Goal: Task Accomplishment & Management: Complete application form

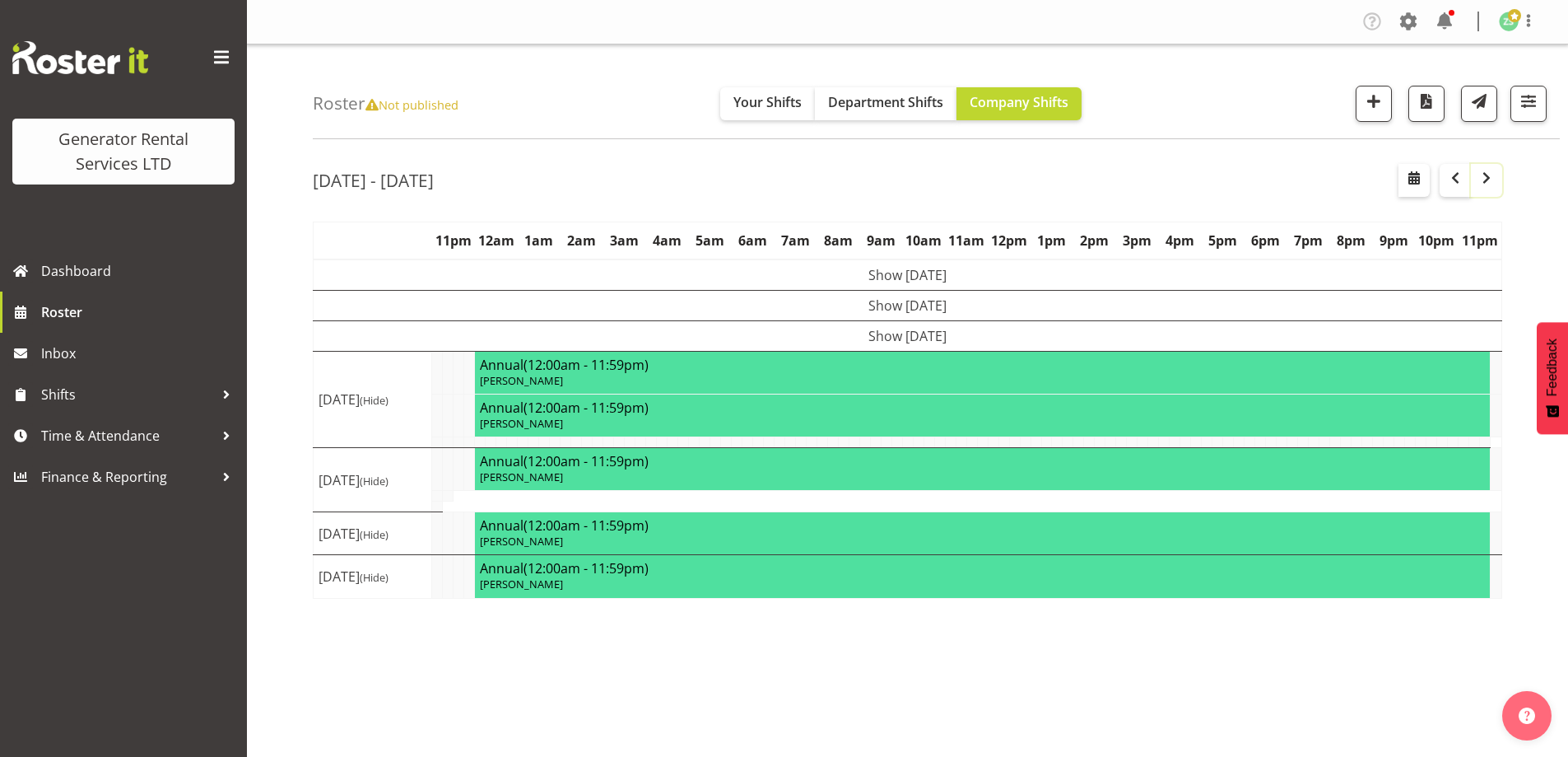
click at [1485, 188] on span "button" at bounding box center [1487, 177] width 20 height 20
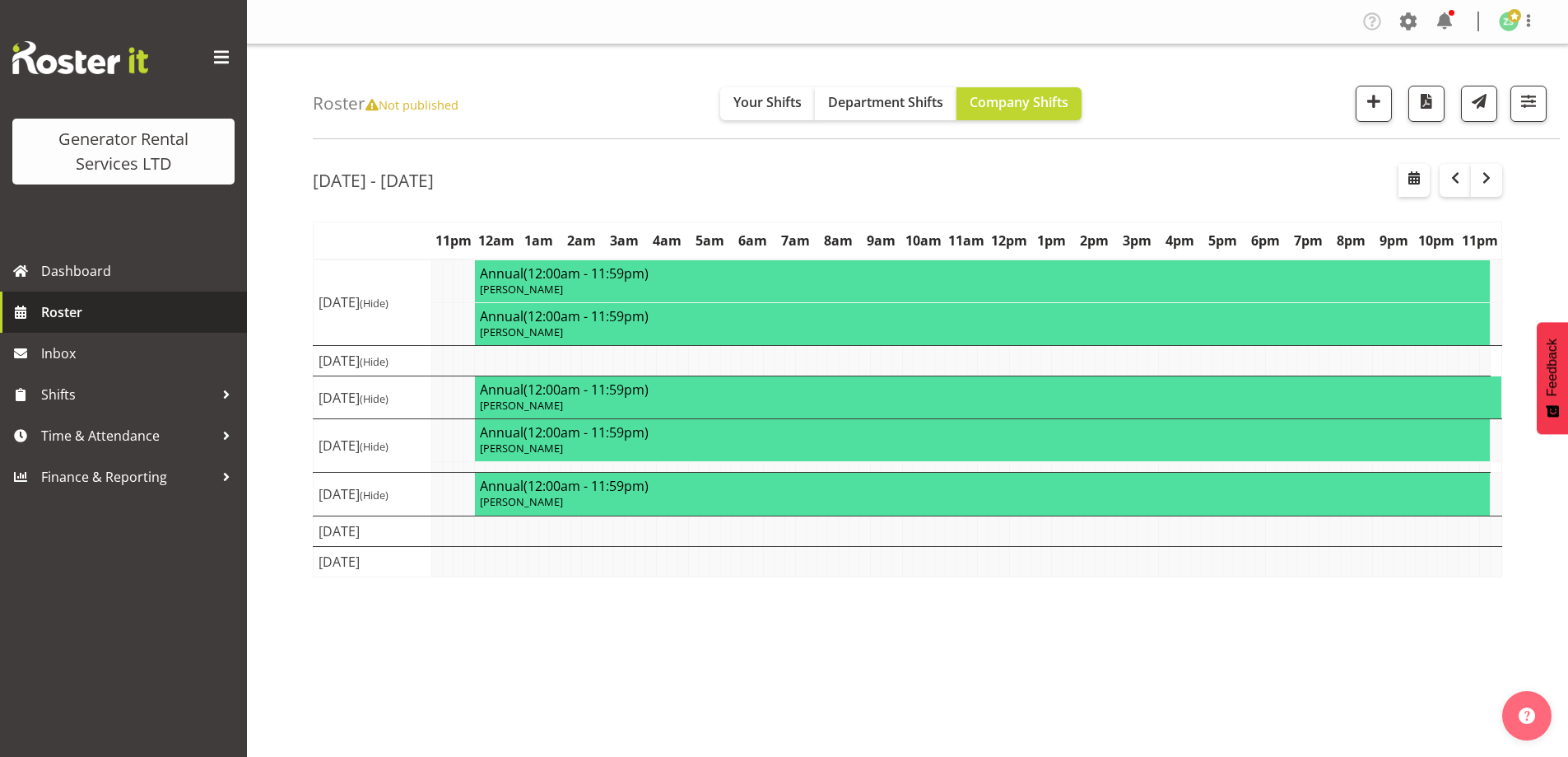
click at [123, 305] on span "Roster" at bounding box center [139, 312] width 198 height 25
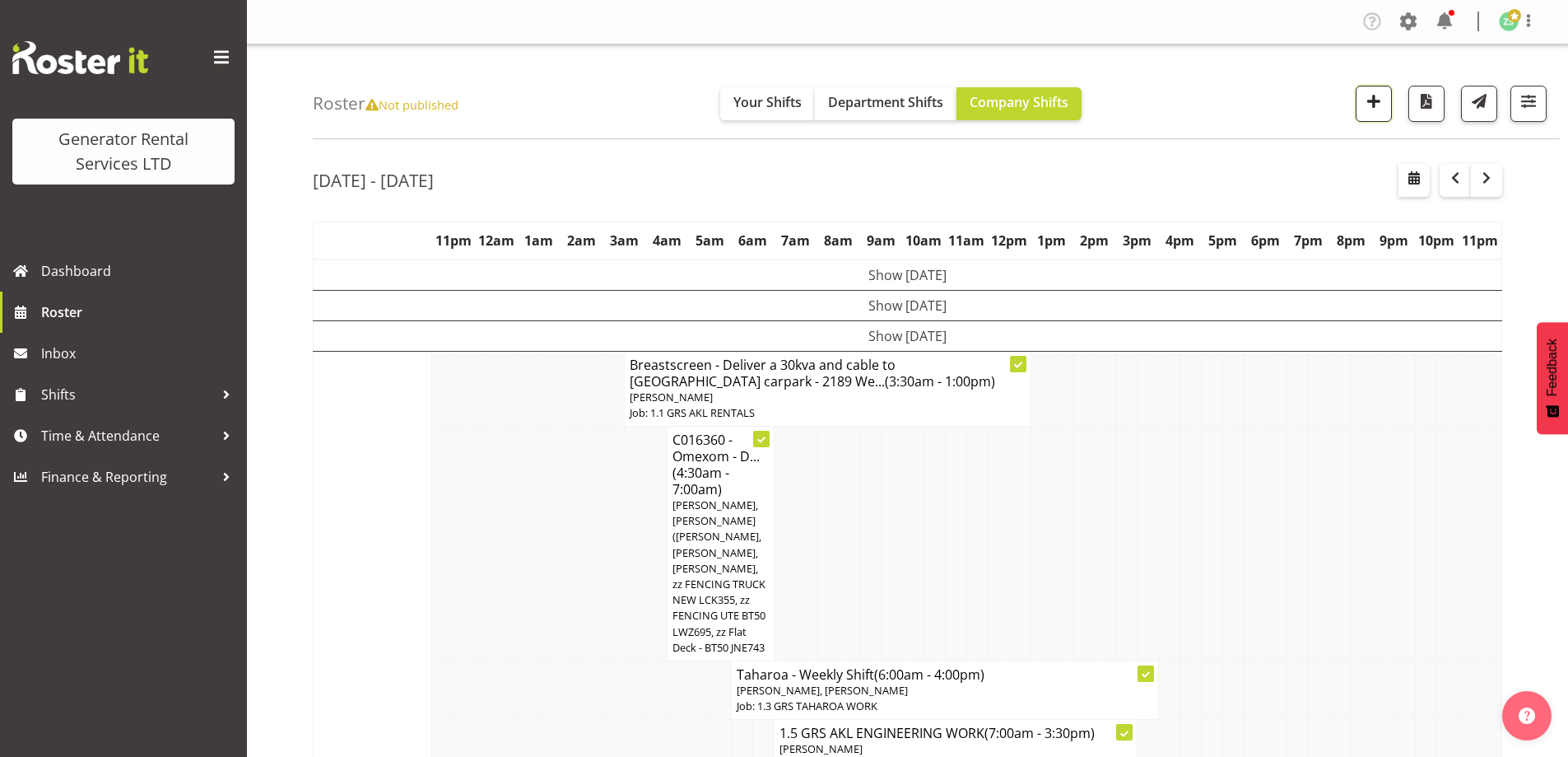
click at [1382, 110] on span "button" at bounding box center [1374, 101] width 22 height 22
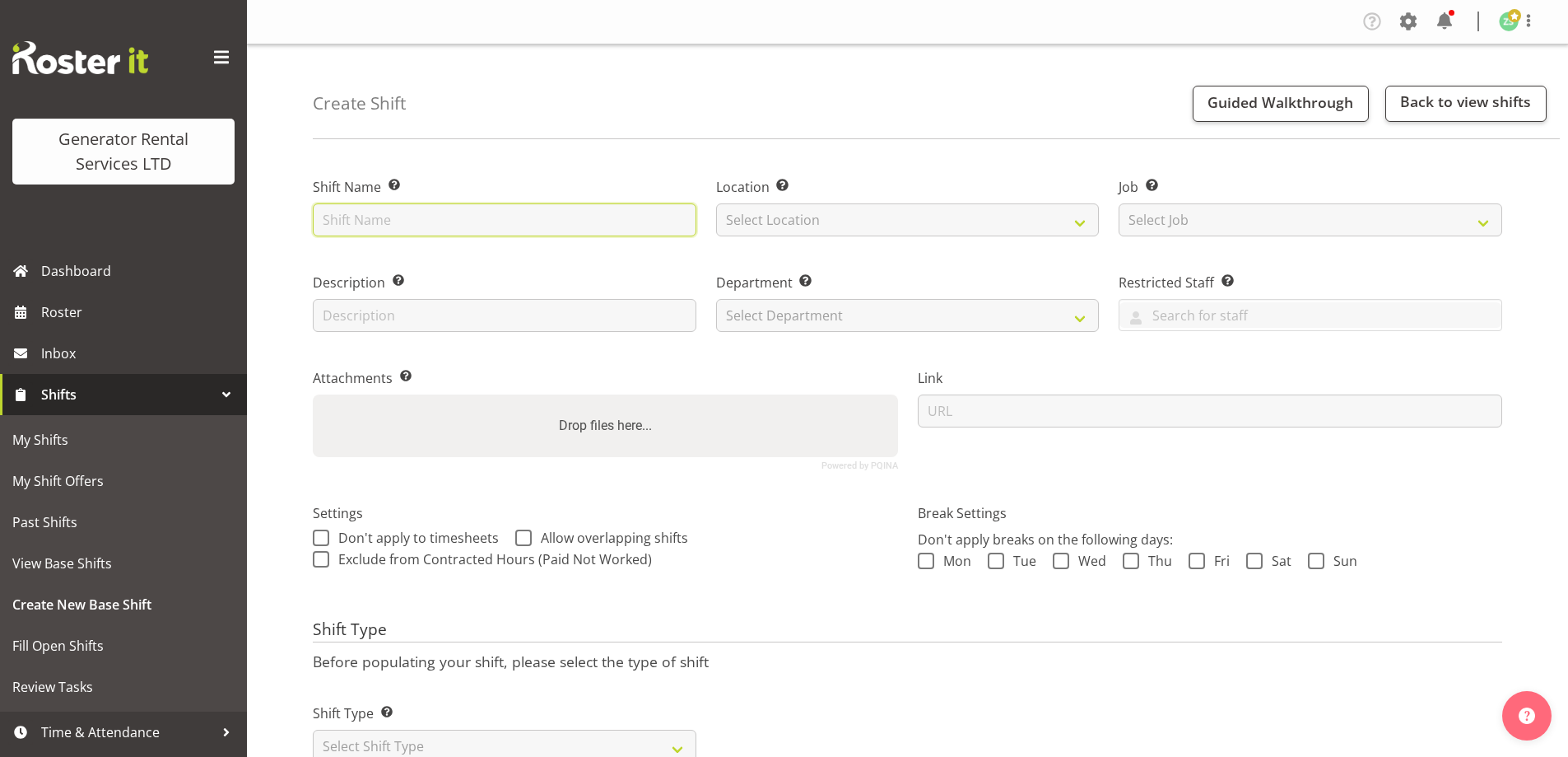
drag, startPoint x: 392, startPoint y: 204, endPoint x: 383, endPoint y: 214, distance: 13.5
click at [383, 214] on input "text" at bounding box center [504, 220] width 383 height 33
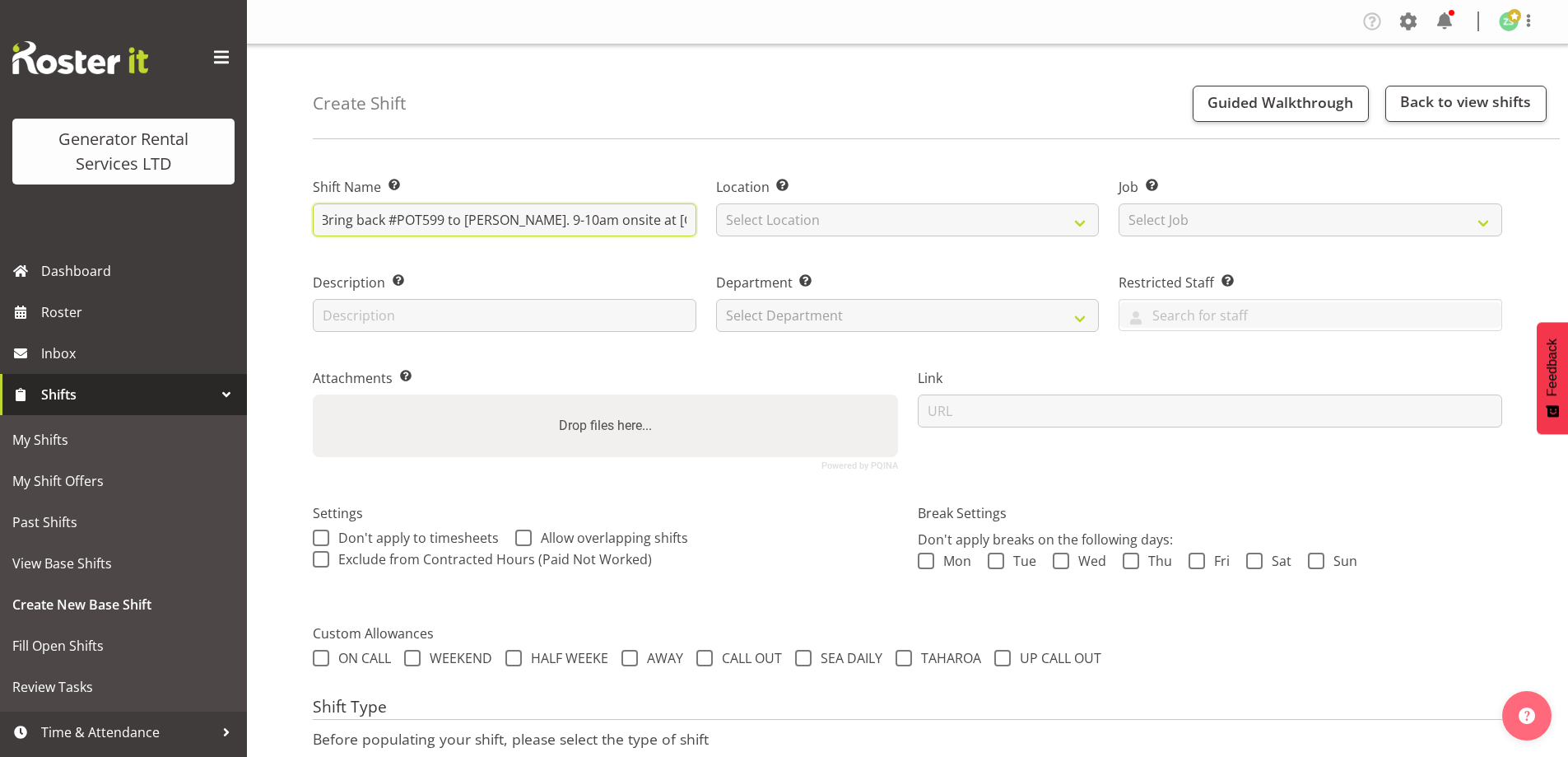
scroll to position [0, 235]
type input "Kiwirail - Deliver #POT193 to Kiwirail. Bring back #POT599 to Henderson. 9-10am…"
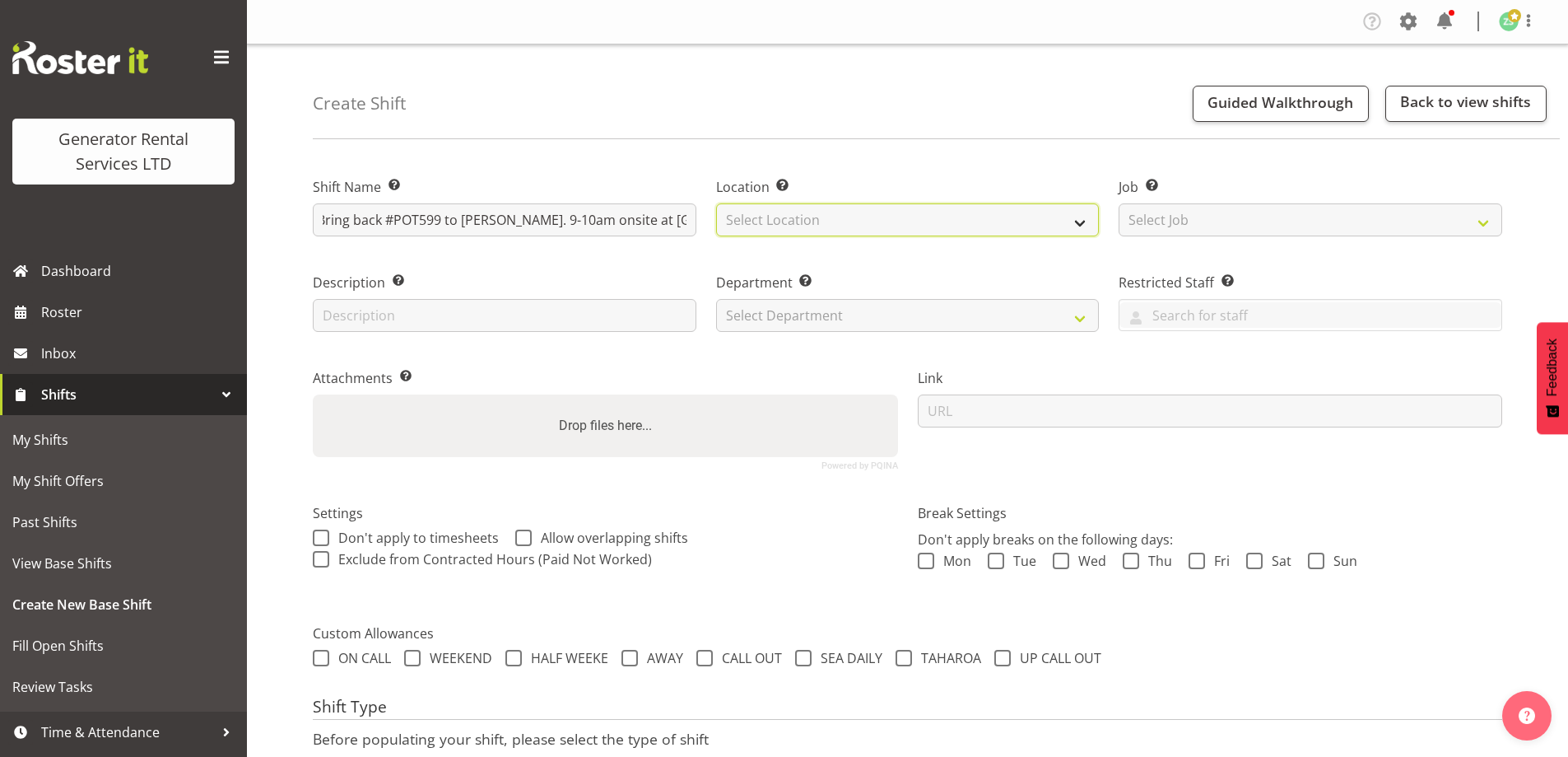
scroll to position [0, 0]
click at [868, 229] on select "Select Location GRS Auckland" at bounding box center [907, 220] width 383 height 33
select select "28"
click at [716, 204] on select "Select Location GRS Auckland" at bounding box center [907, 220] width 383 height 33
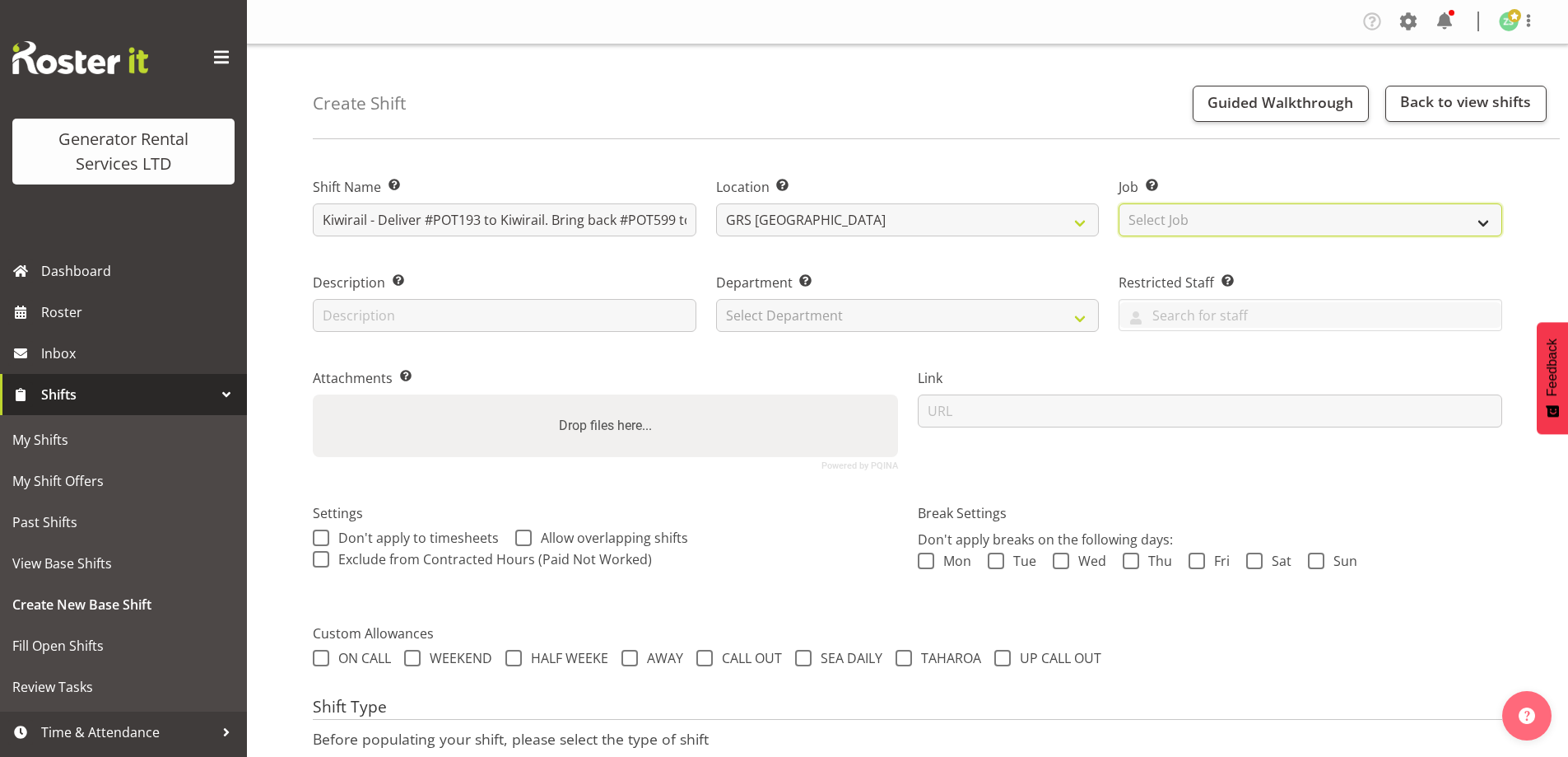
click at [1194, 212] on select "Select Job Create new job 1.1 GRS AKL RENTALS 1.1 GRS AKL RENTALS AC 1.1 GRS AK…" at bounding box center [1310, 220] width 383 height 33
select select "9"
click at [1118, 204] on select "Select Job Create new job 1.1 GRS AKL RENTALS 1.1 GRS AKL RENTALS AC 1.1 GRS AK…" at bounding box center [1310, 220] width 383 height 33
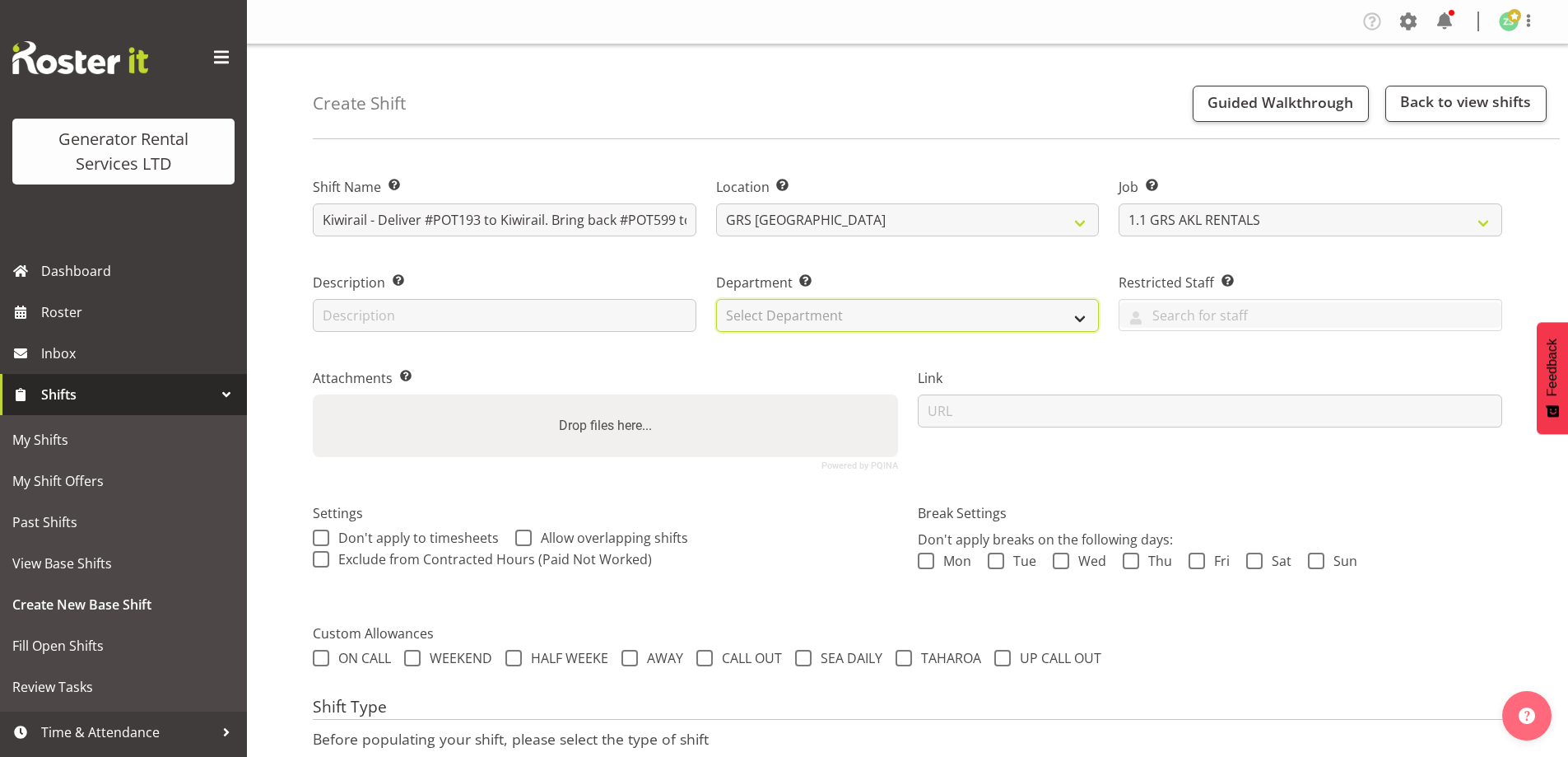
click at [864, 320] on select "Select Department GRS ADMIN AKL GRS HIRE AKL GRS HIRE TGA GRS HIRE HST GRS ENGI…" at bounding box center [907, 315] width 383 height 33
select select "20"
click at [716, 299] on select "Select Department GRS ADMIN AKL GRS HIRE AKL GRS HIRE TGA GRS HIRE HST GRS ENGI…" at bounding box center [907, 315] width 383 height 33
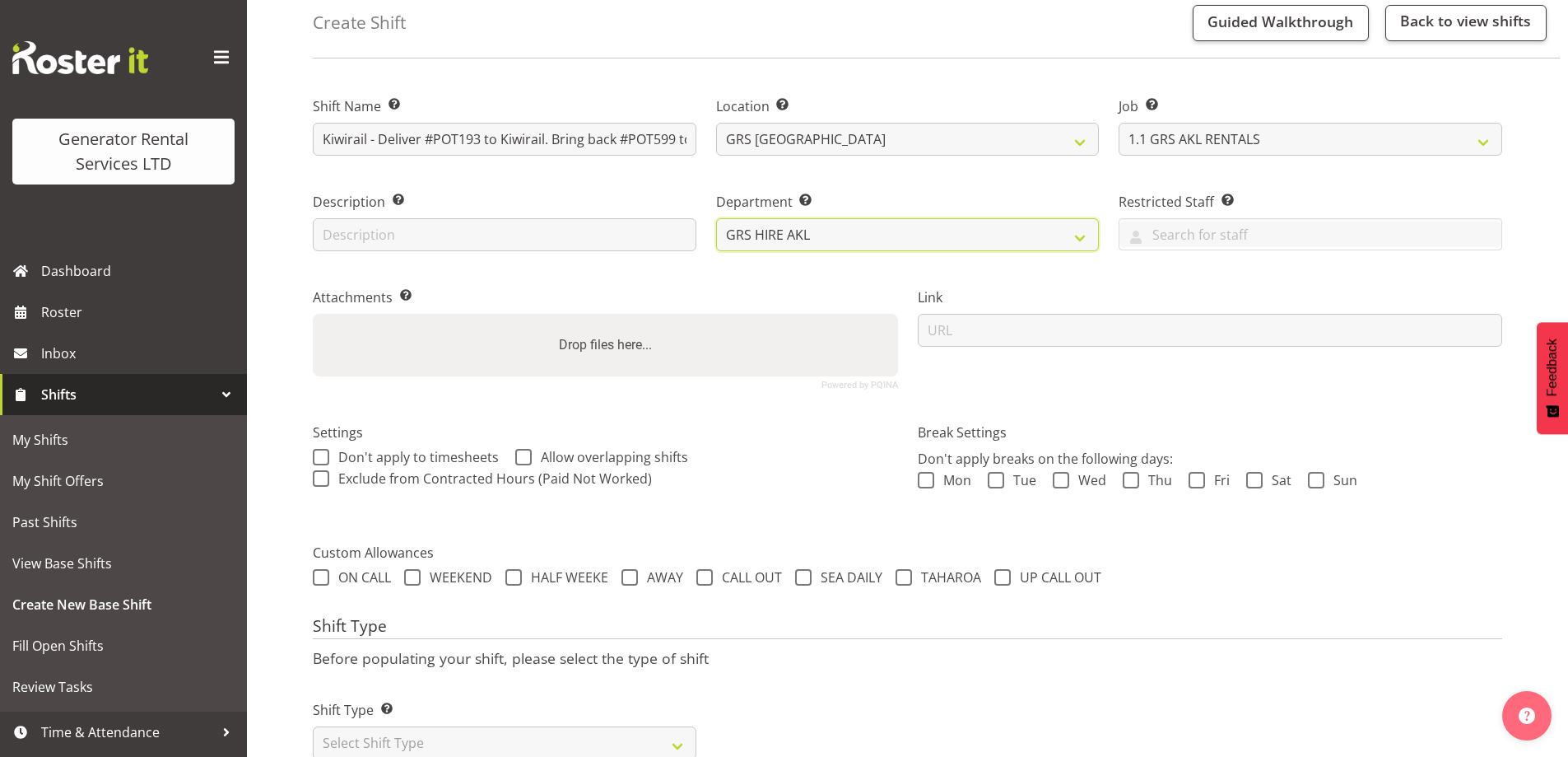
scroll to position [135, 0]
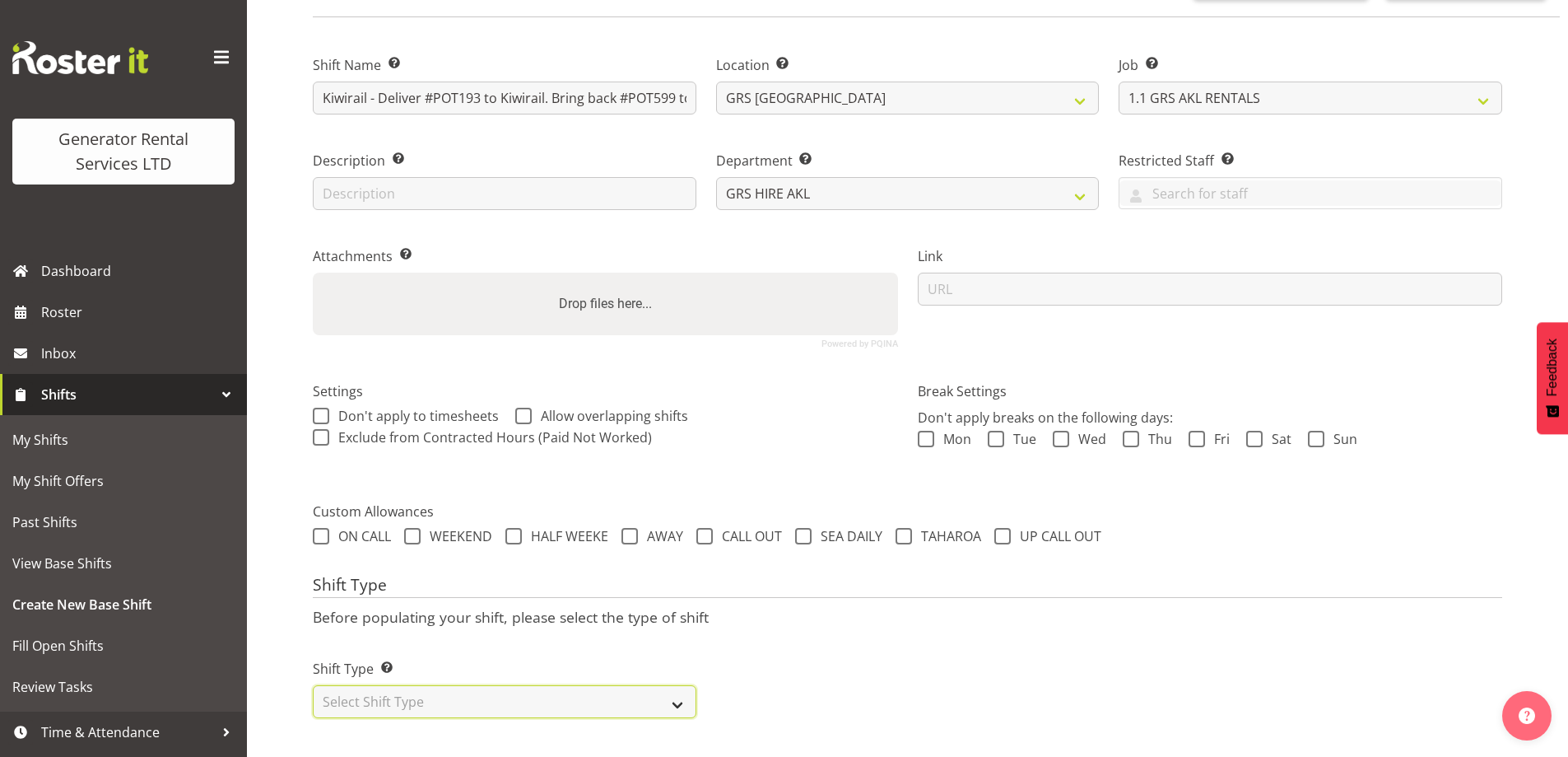
click at [558, 690] on select "Select Shift Type One Off Shift Recurring Shift Rotating Shift" at bounding box center [504, 701] width 383 height 33
select select "one_off"
click at [312, 685] on select "Select Shift Type One Off Shift Recurring Shift Rotating Shift" at bounding box center [504, 701] width 383 height 33
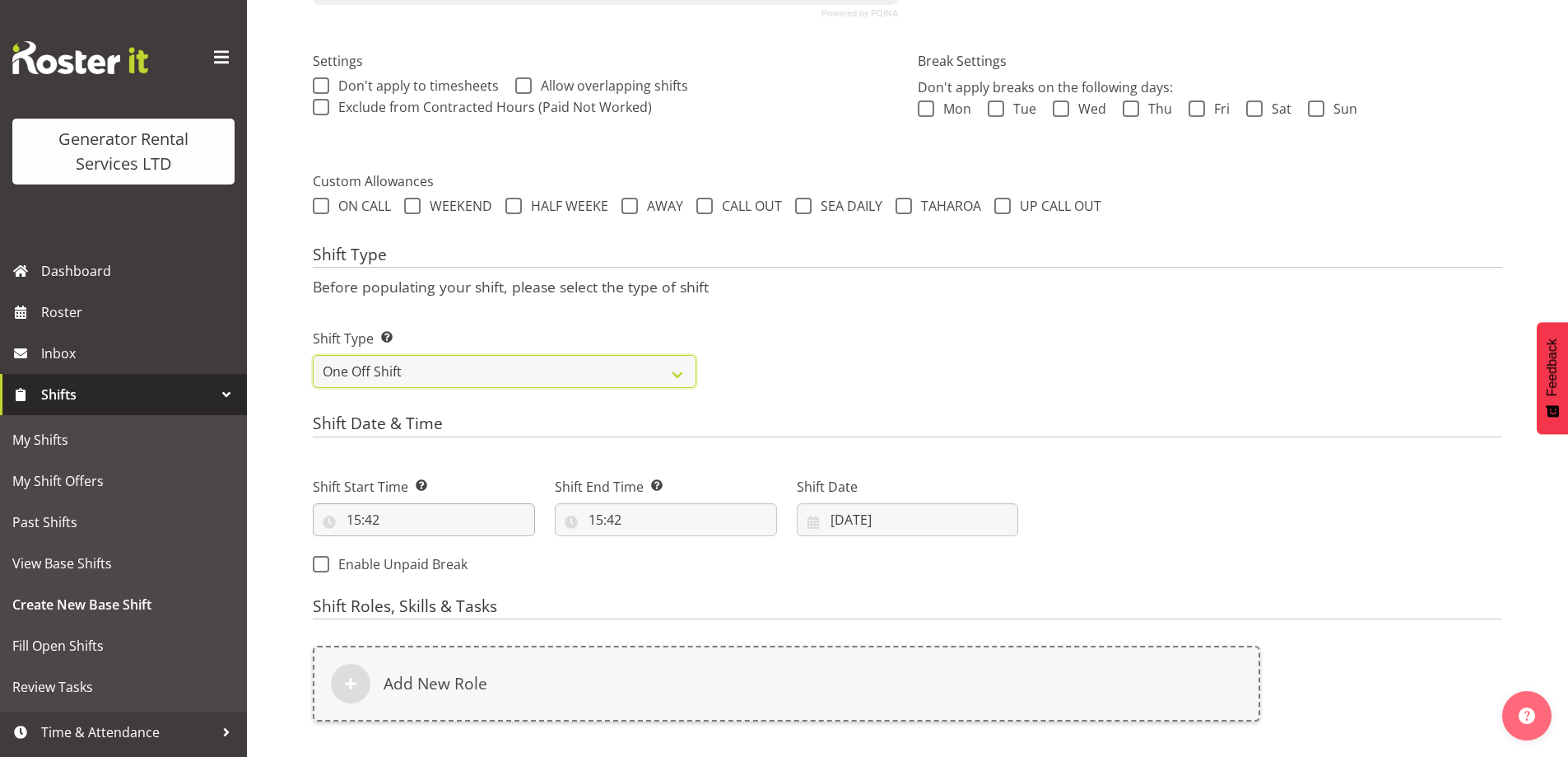
scroll to position [628, 0]
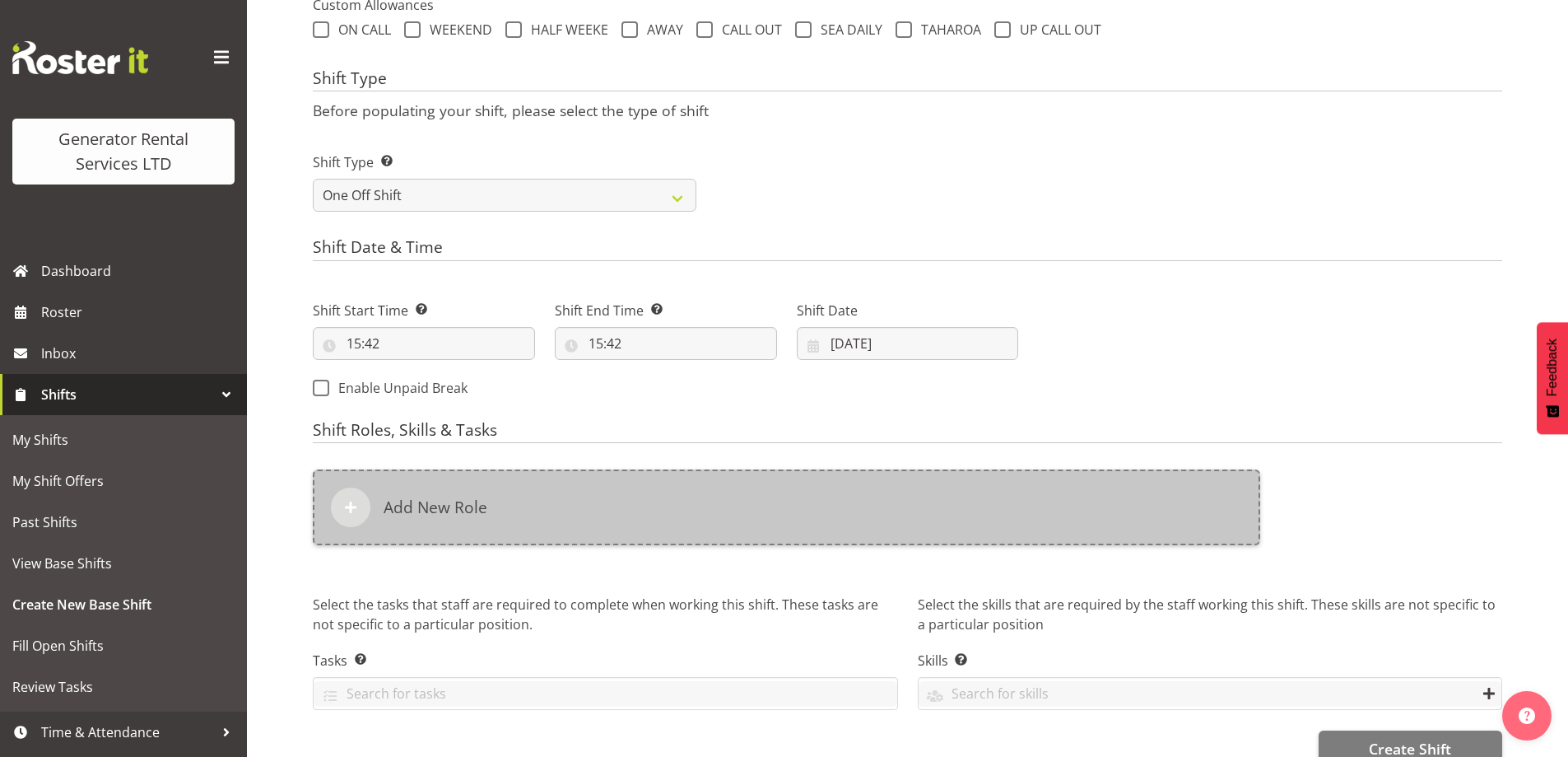
click at [465, 497] on h6 "Add New Role" at bounding box center [436, 507] width 104 height 20
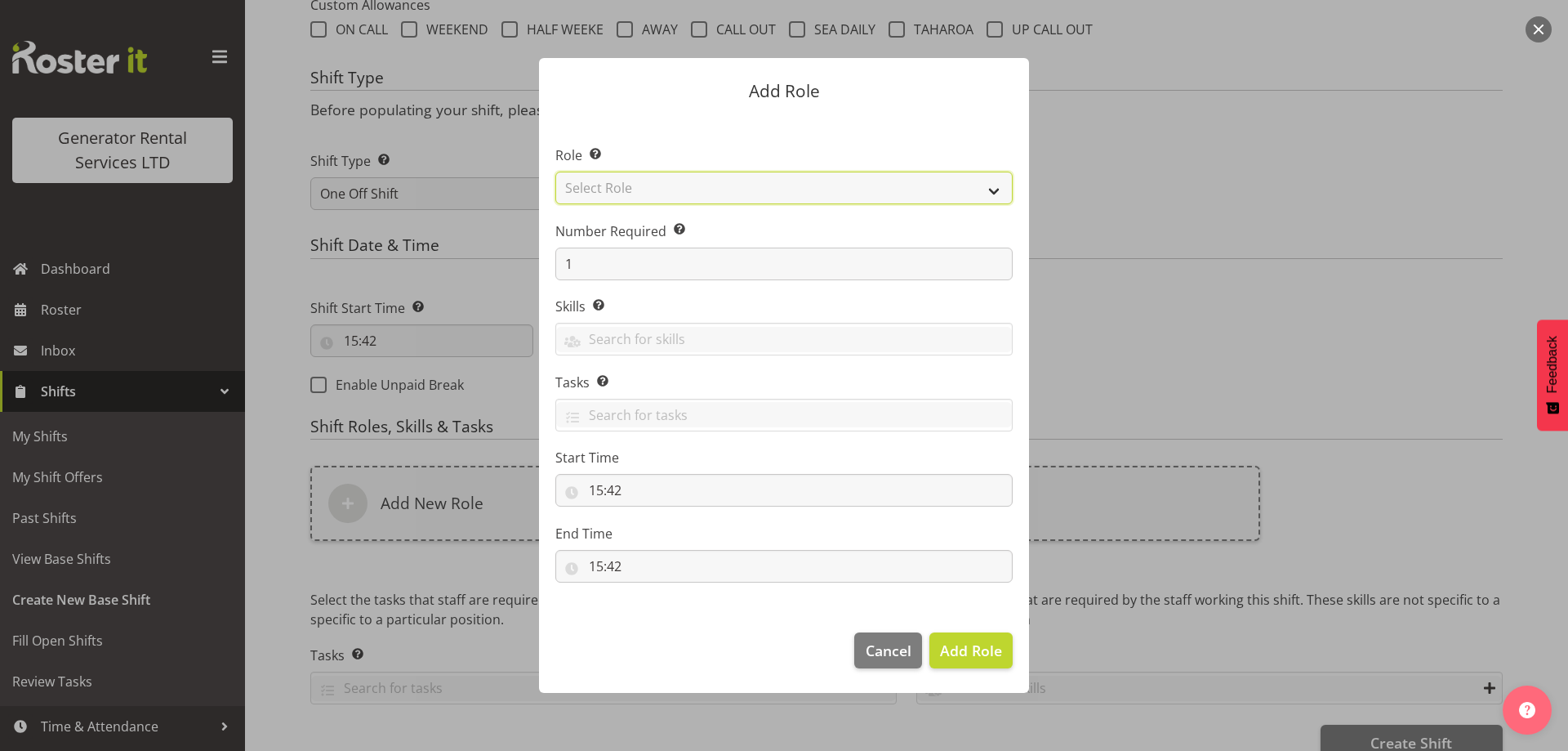
click at [680, 197] on select "Select Role Account Manager Electrician Engineering GM HSEQ manager MECH Mechan…" at bounding box center [784, 188] width 458 height 33
select select "20"
click at [555, 172] on select "Select Role Account Manager Electrician Engineering GM HSEQ manager MECH Mechan…" at bounding box center [784, 188] width 458 height 33
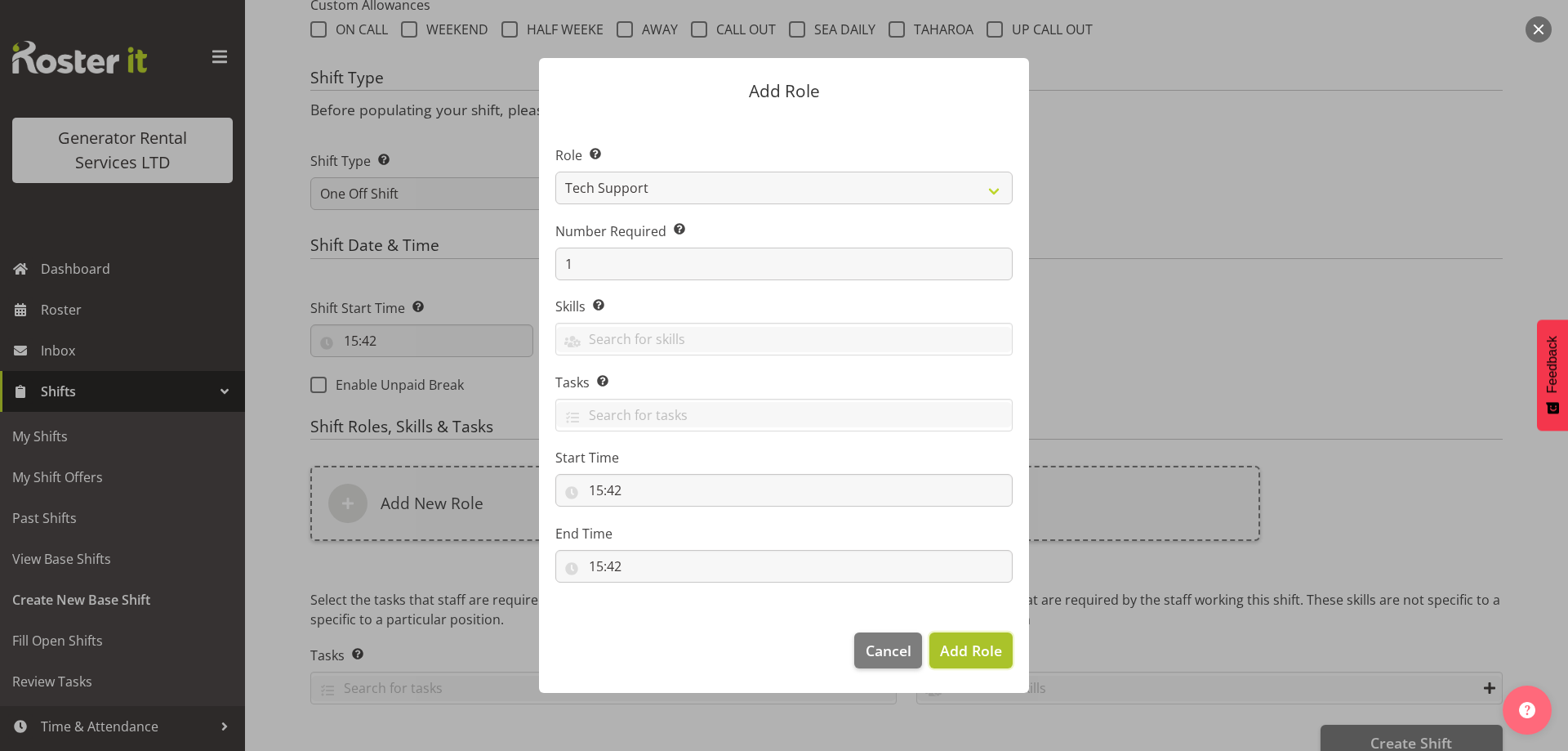
click at [974, 658] on span "Add Role" at bounding box center [971, 650] width 62 height 20
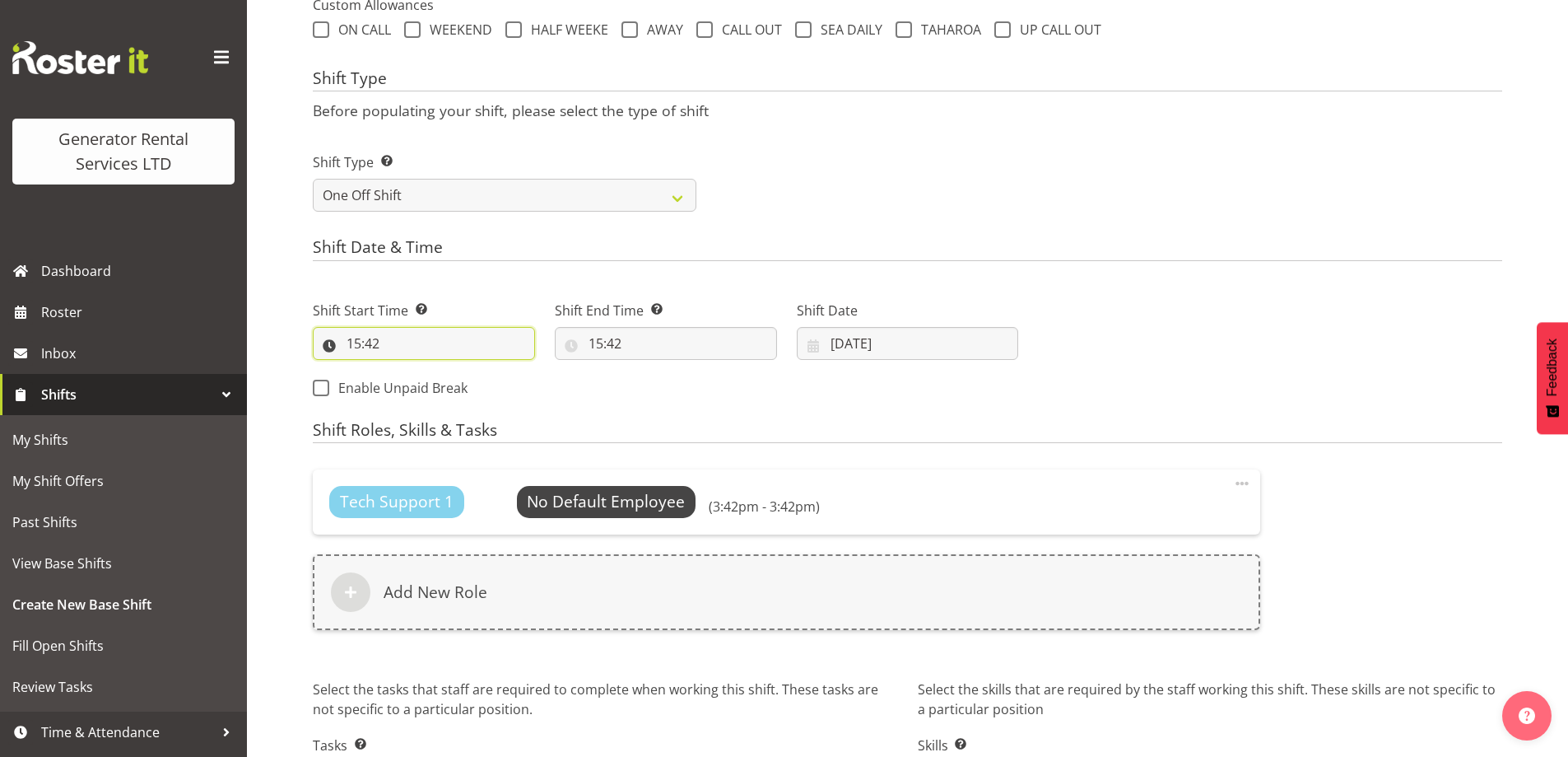
click at [489, 344] on input "15:42" at bounding box center [423, 343] width 223 height 33
click at [417, 379] on select "00 01 02 03 04 05 06 07 08 09 10 11 12 13 14 15 16 17 18 19 20 21 22 23" at bounding box center [424, 386] width 37 height 33
select select "9"
click at [406, 369] on select "00 01 02 03 04 05 06 07 08 09 10 11 12 13 14 15 16 17 18 19 20 21 22 23" at bounding box center [424, 386] width 37 height 33
type input "09:42"
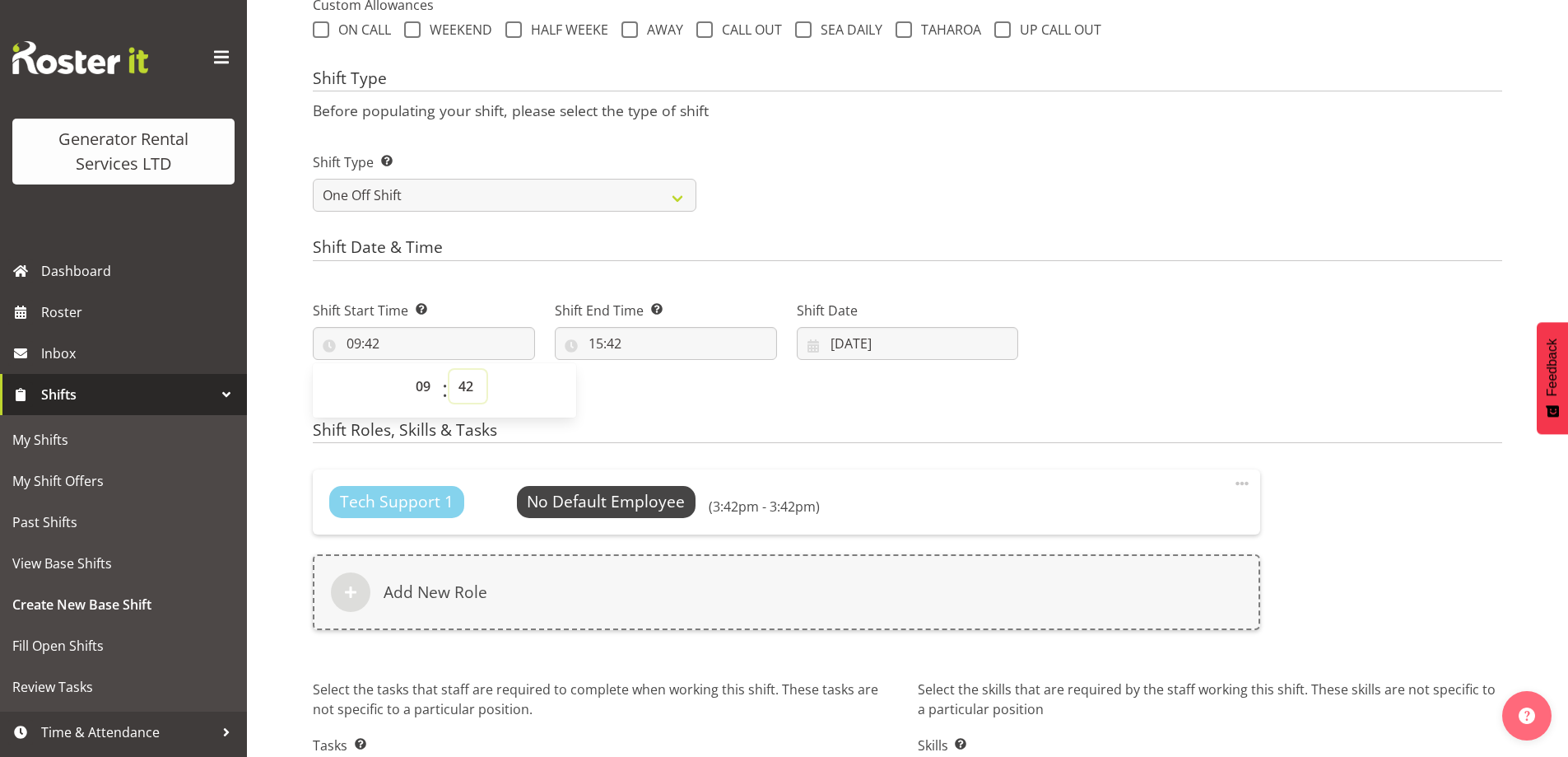
click at [475, 388] on select "00 01 02 03 04 05 06 07 08 09 10 11 12 13 14 15 16 17 18 19 20 21 22 23 24 25 2…" at bounding box center [468, 386] width 37 height 33
select select "0"
click at [450, 369] on select "00 01 02 03 04 05 06 07 08 09 10 11 12 13 14 15 16 17 18 19 20 21 22 23 24 25 2…" at bounding box center [468, 386] width 37 height 33
type input "09:00"
click at [719, 351] on input "15:42" at bounding box center [666, 343] width 223 height 33
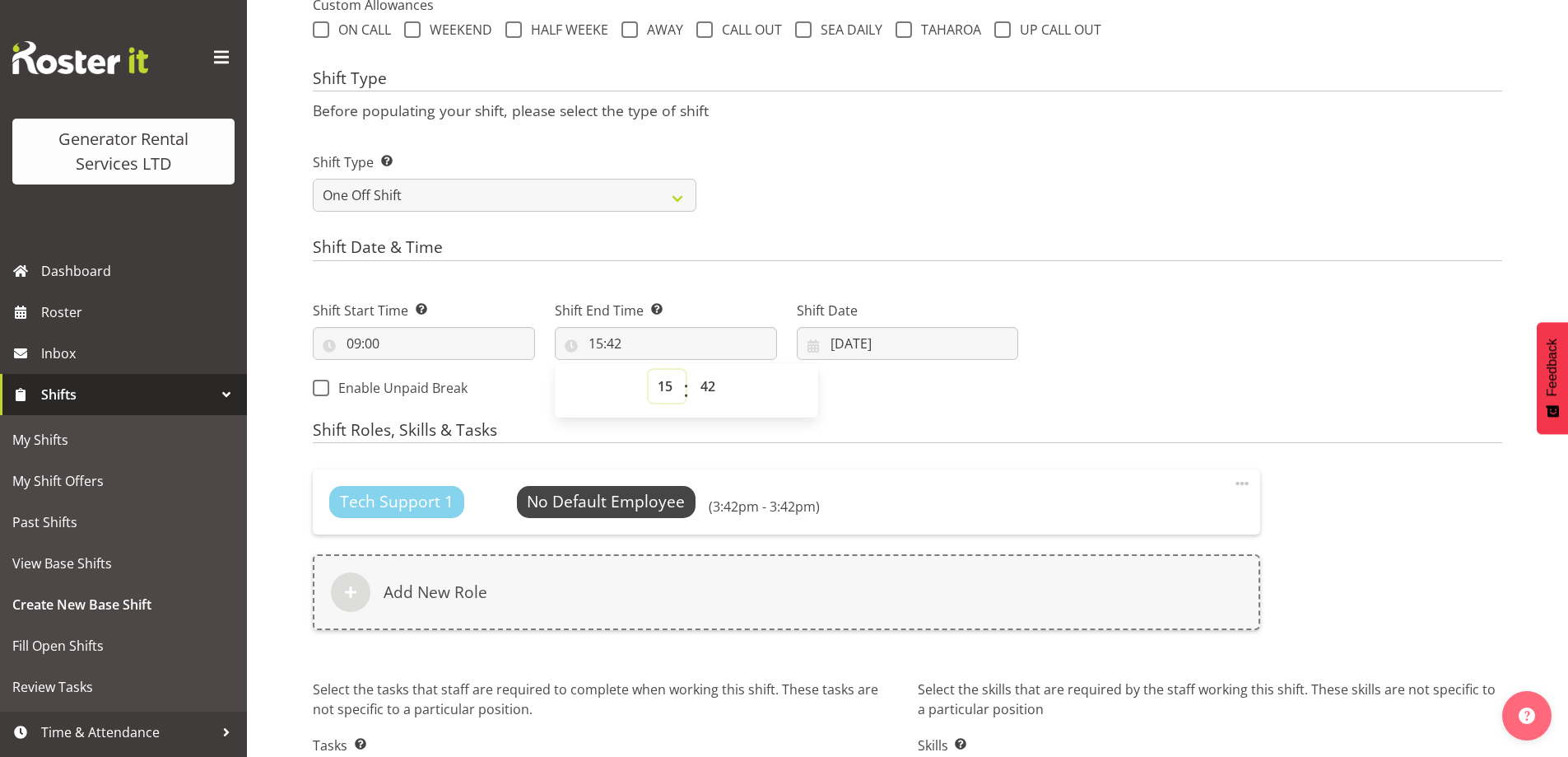
drag, startPoint x: 663, startPoint y: 382, endPoint x: 661, endPoint y: 370, distance: 12.2
click at [663, 381] on select "00 01 02 03 04 05 06 07 08 09 10 11 12 13 14 15 16 17 18 19 20 21 22 23" at bounding box center [667, 386] width 37 height 33
select select "11"
click at [649, 369] on select "00 01 02 03 04 05 06 07 08 09 10 11 12 13 14 15 16 17 18 19 20 21 22 23" at bounding box center [667, 386] width 37 height 33
type input "11:42"
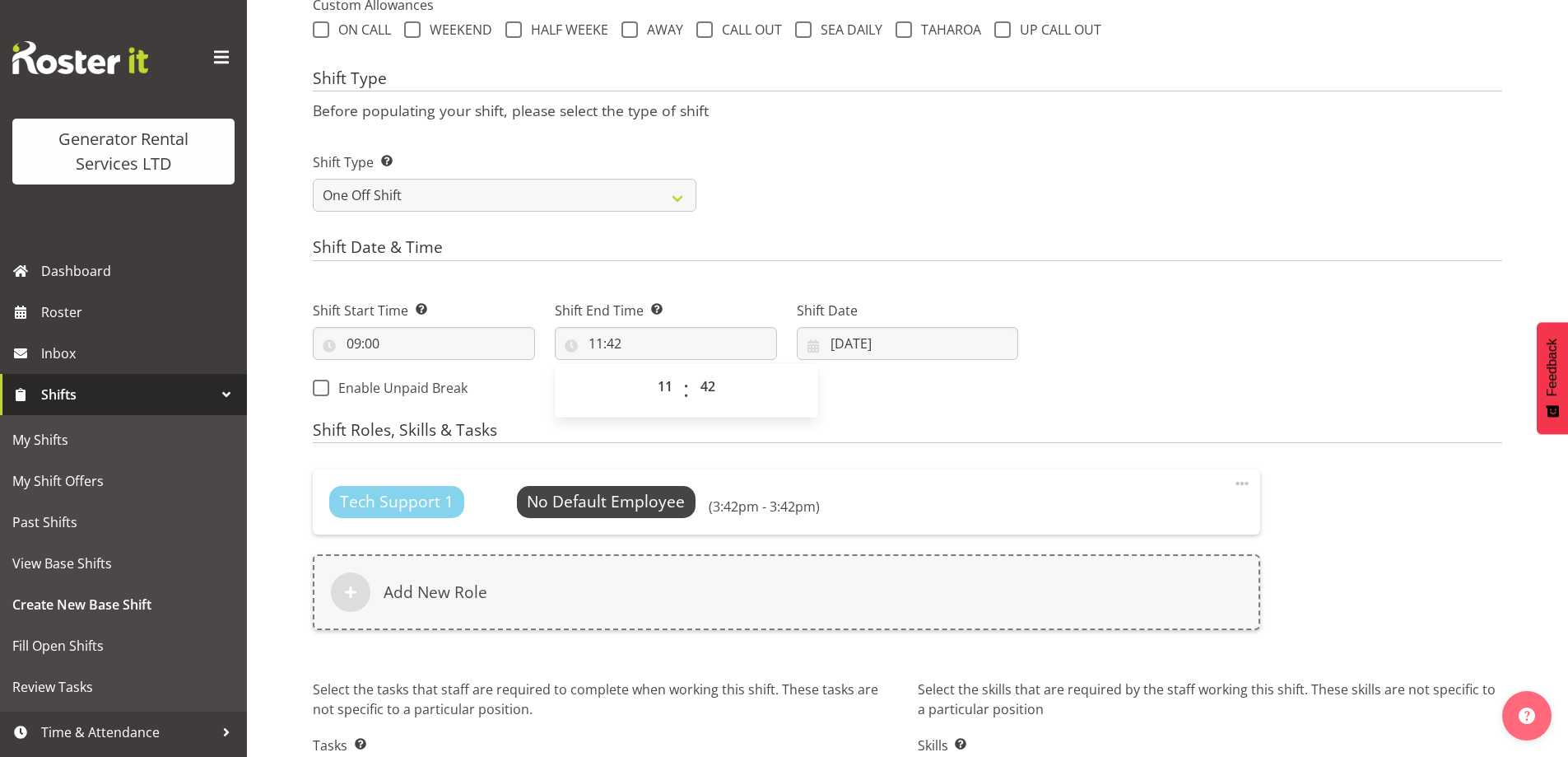
click at [712, 368] on div "00 01 02 03 04 05 06 07 08 09 10 11 12 13 14 15 16 17 18 19 20 21 22 23 : 00 01…" at bounding box center [686, 389] width 263 height 54
click at [709, 379] on select "00 01 02 03 04 05 06 07 08 09 10 11 12 13 14 15 16 17 18 19 20 21 22 23 24 25 2…" at bounding box center [709, 386] width 37 height 33
select select "0"
click at [691, 369] on select "00 01 02 03 04 05 06 07 08 09 10 11 12 13 14 15 16 17 18 19 20 21 22 23 24 25 2…" at bounding box center [709, 386] width 37 height 33
type input "11:00"
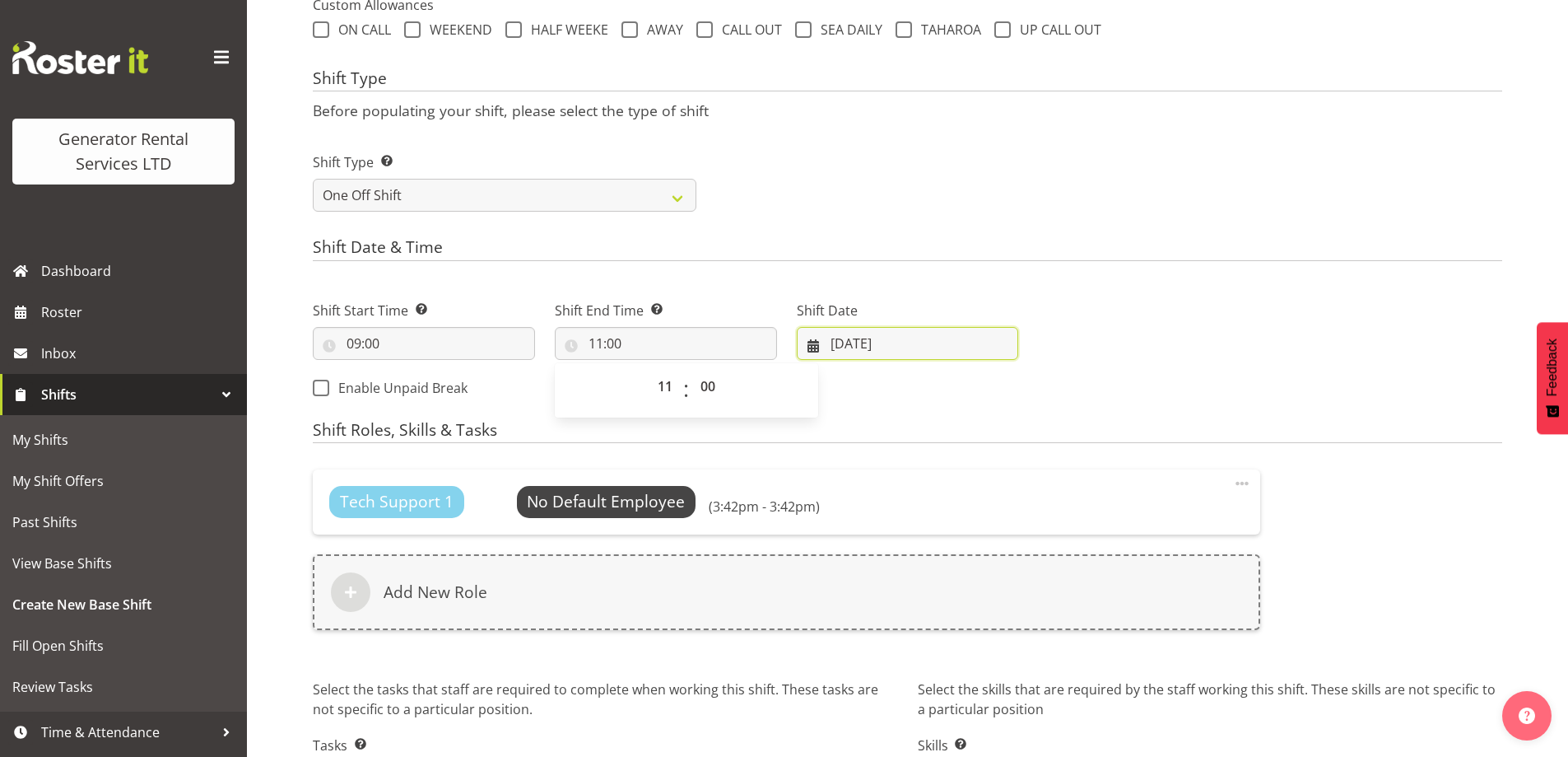
click at [902, 351] on input "09/10/2025" at bounding box center [908, 343] width 223 height 33
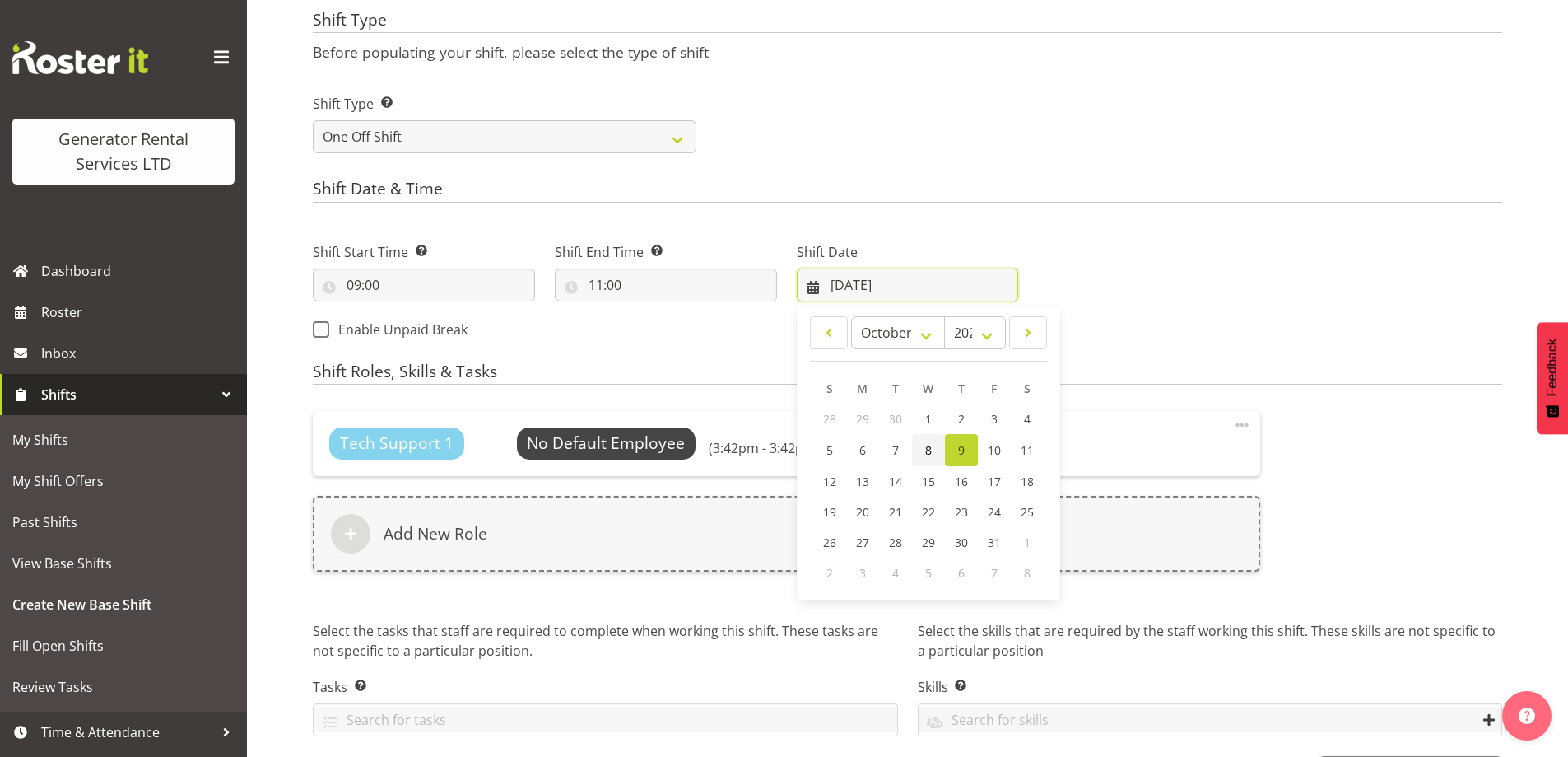
scroll to position [747, 0]
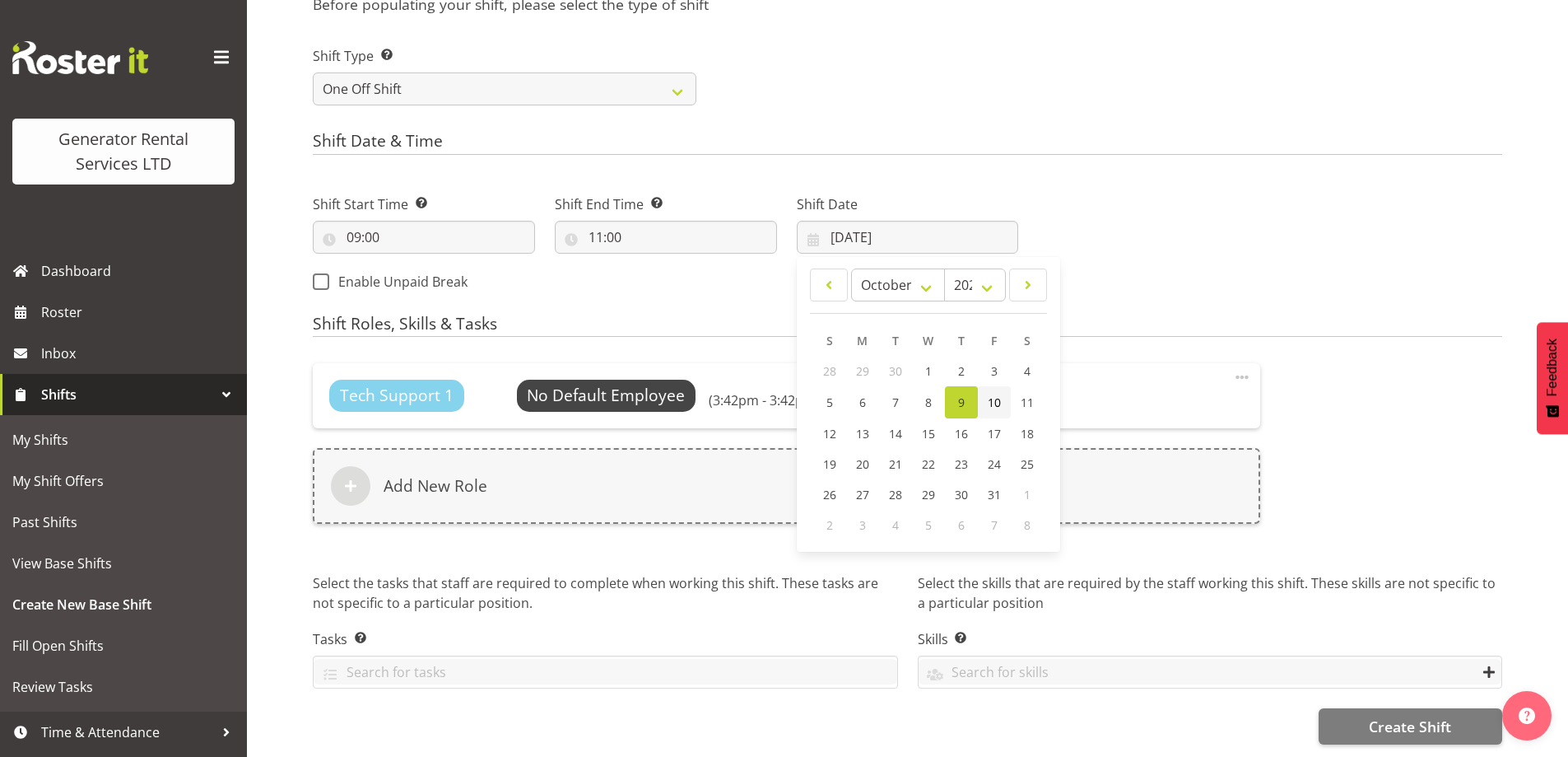
click at [1005, 388] on link "10" at bounding box center [994, 403] width 33 height 32
type input "10/10/2025"
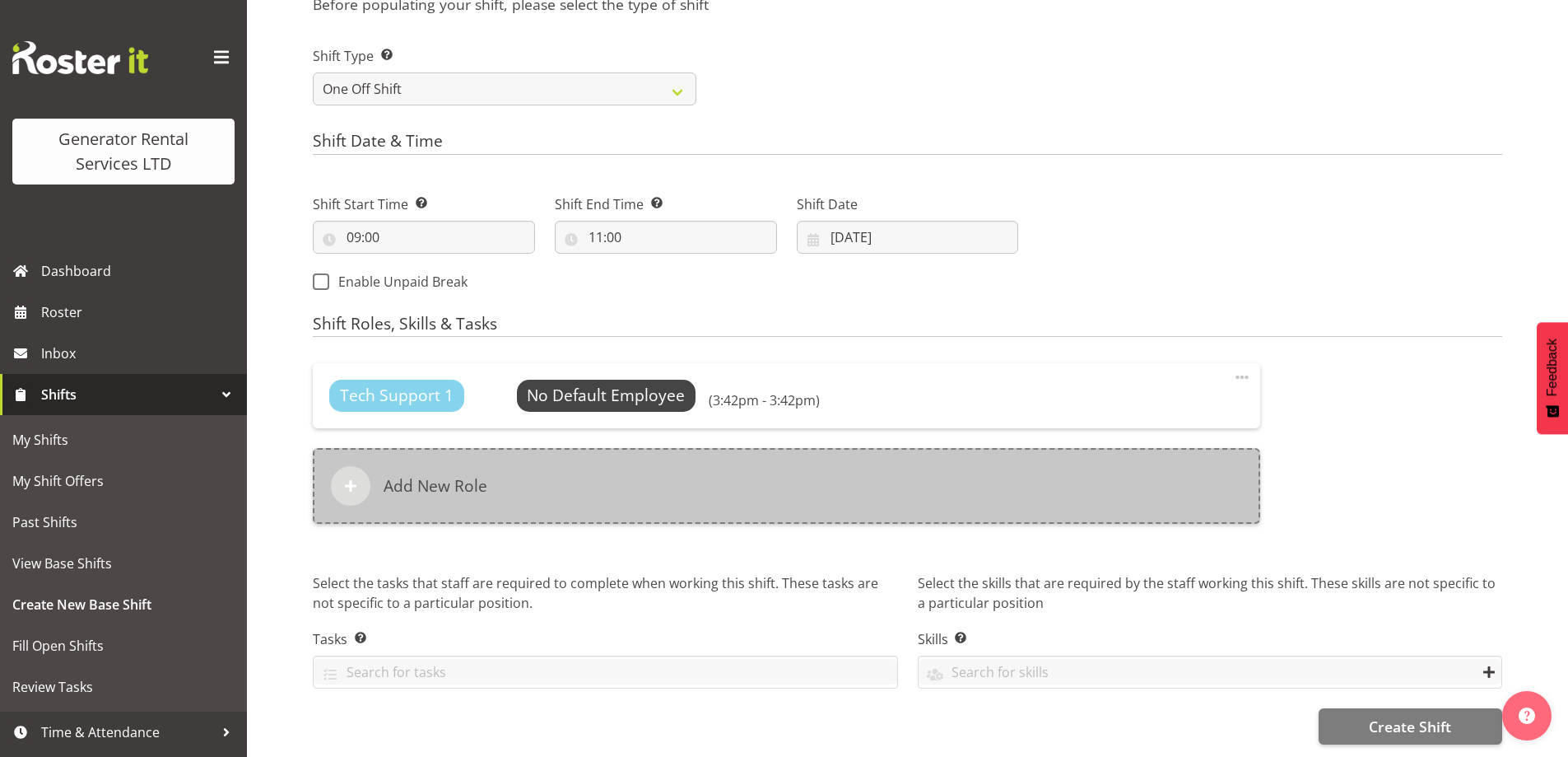
click at [811, 473] on div "Add New Role" at bounding box center [786, 486] width 948 height 76
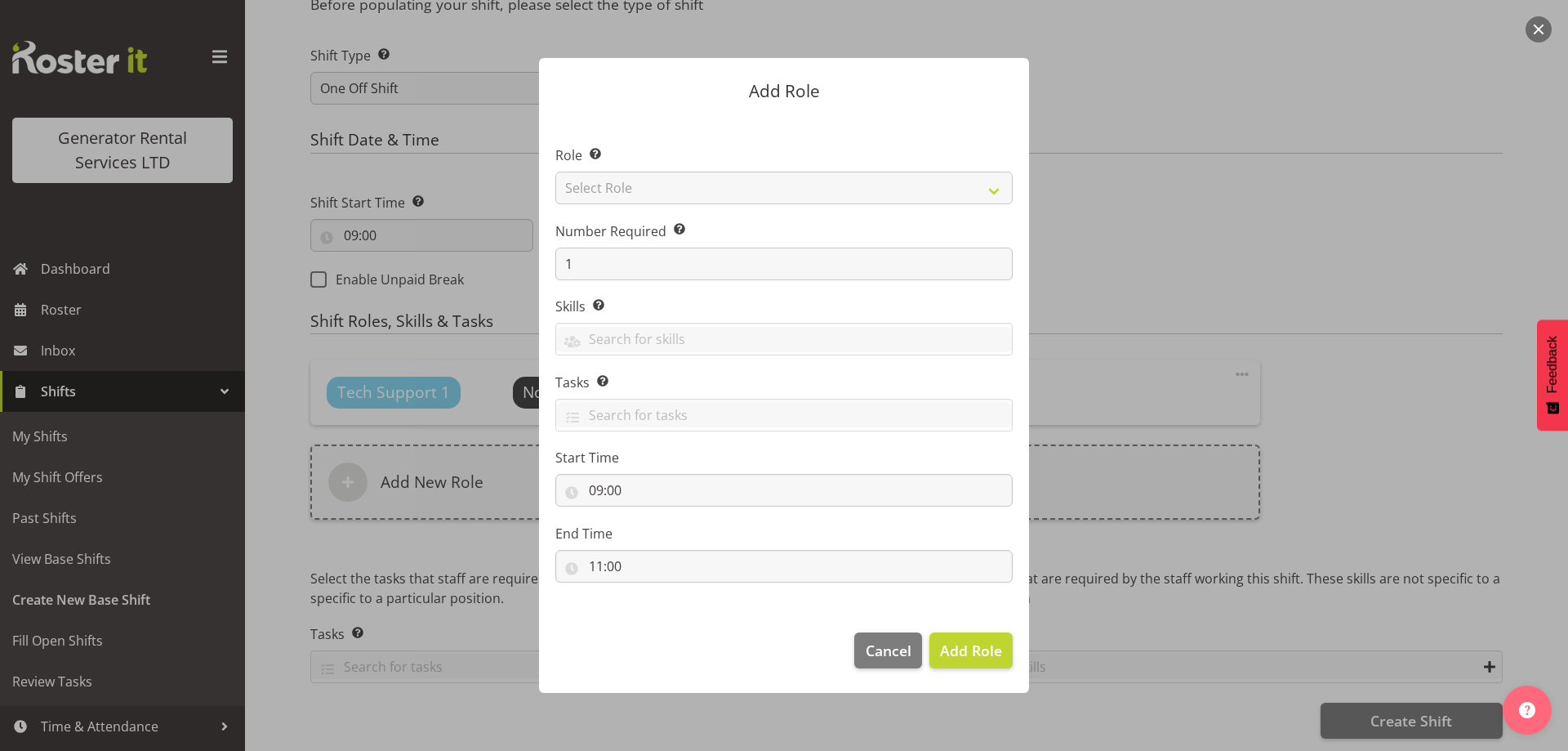
click at [867, 651] on div "Add Role Role Select the role you wish to add to the shift. Select Role Account…" at bounding box center [784, 375] width 522 height 716
click at [697, 178] on select "Select Role Account Manager Electrician Engineering GM HSEQ manager MECH Mechan…" at bounding box center [784, 188] width 458 height 33
select select "27"
click at [555, 172] on select "Select Role Account Manager Electrician Engineering GM HSEQ manager MECH Mechan…" at bounding box center [784, 188] width 458 height 33
click at [950, 645] on span "Add Role" at bounding box center [971, 650] width 62 height 20
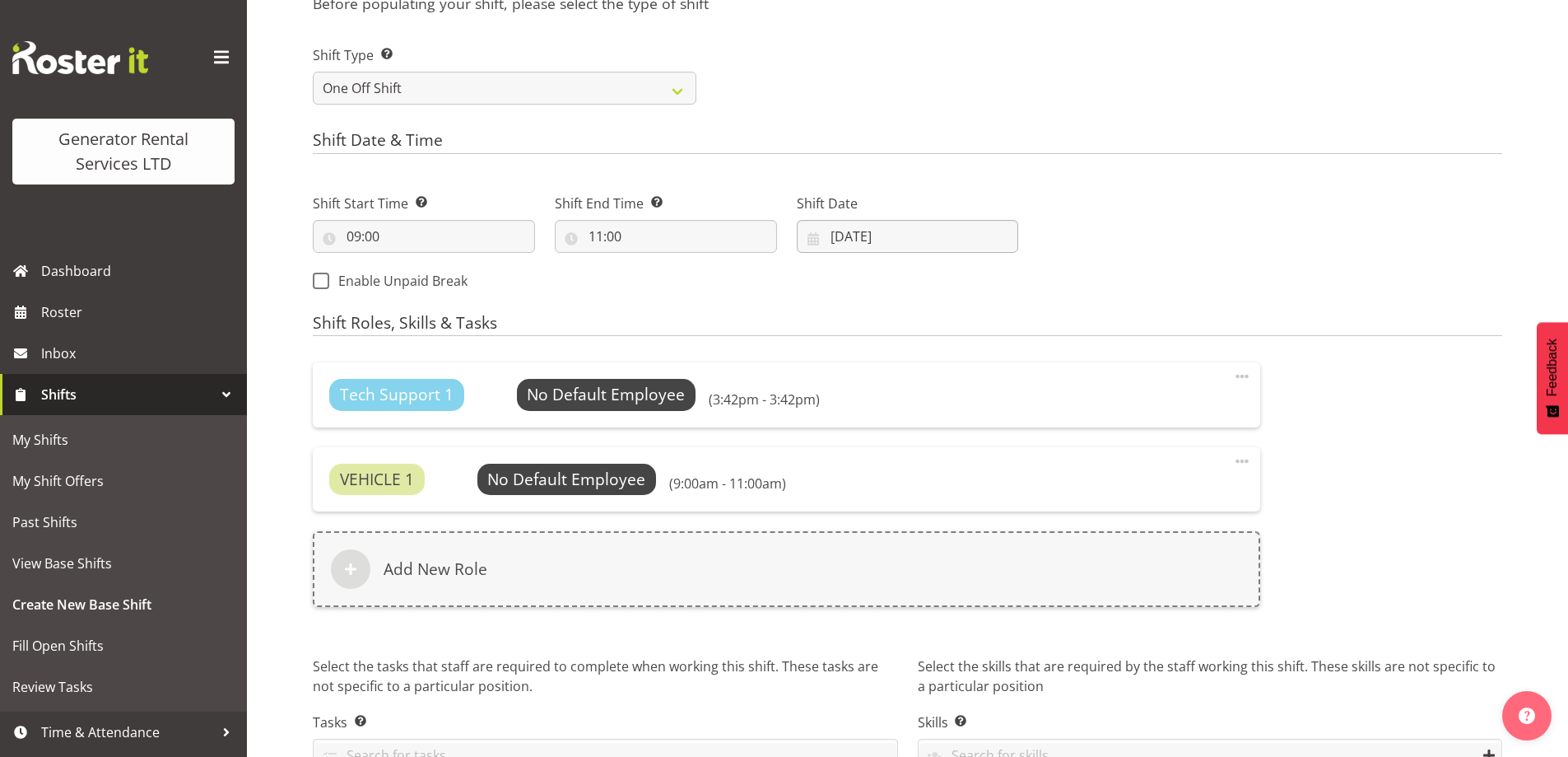
scroll to position [502, 0]
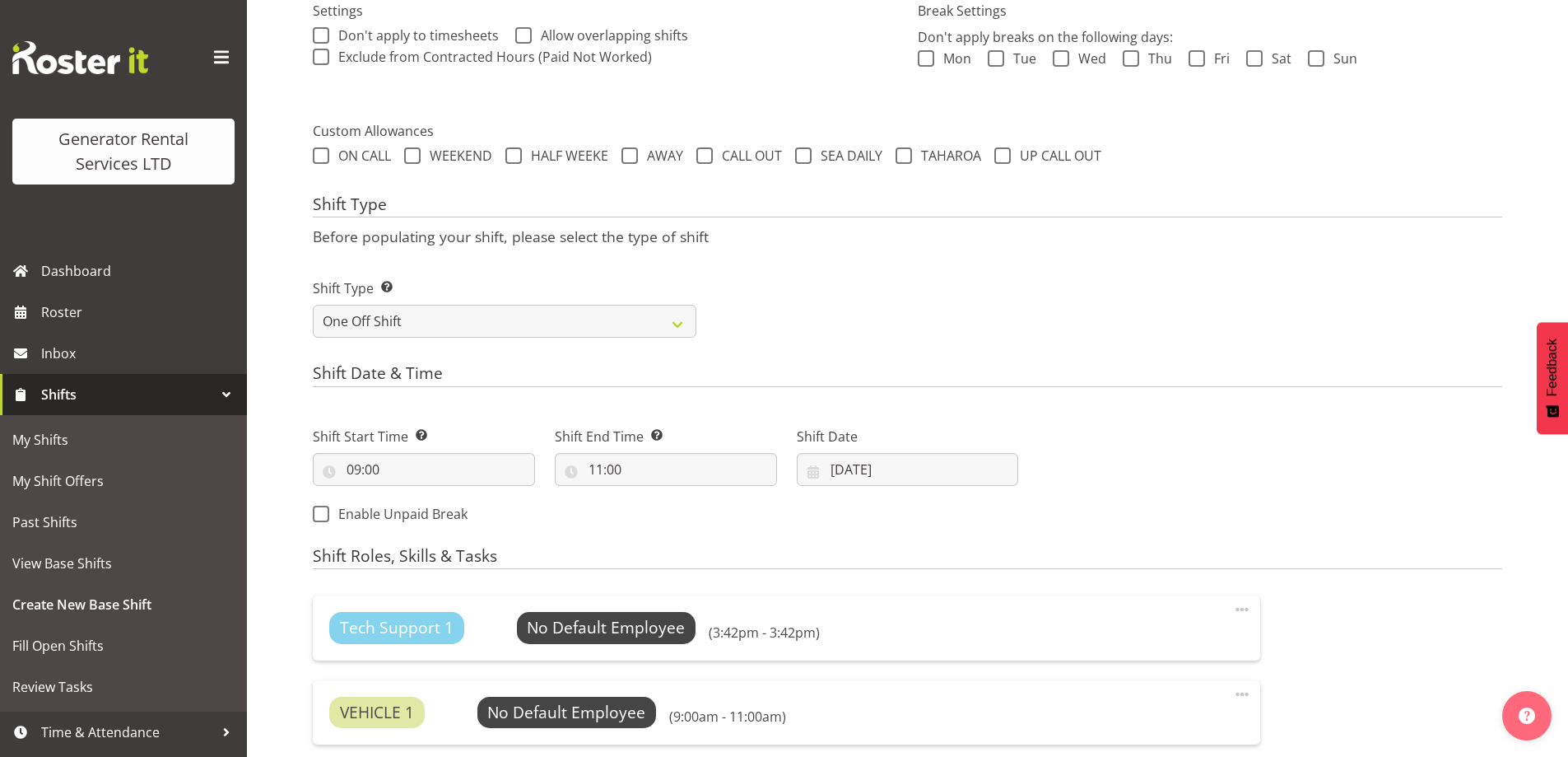
click at [1246, 611] on span at bounding box center [1241, 609] width 20 height 20
click at [1145, 676] on link "Delete" at bounding box center [1172, 675] width 158 height 29
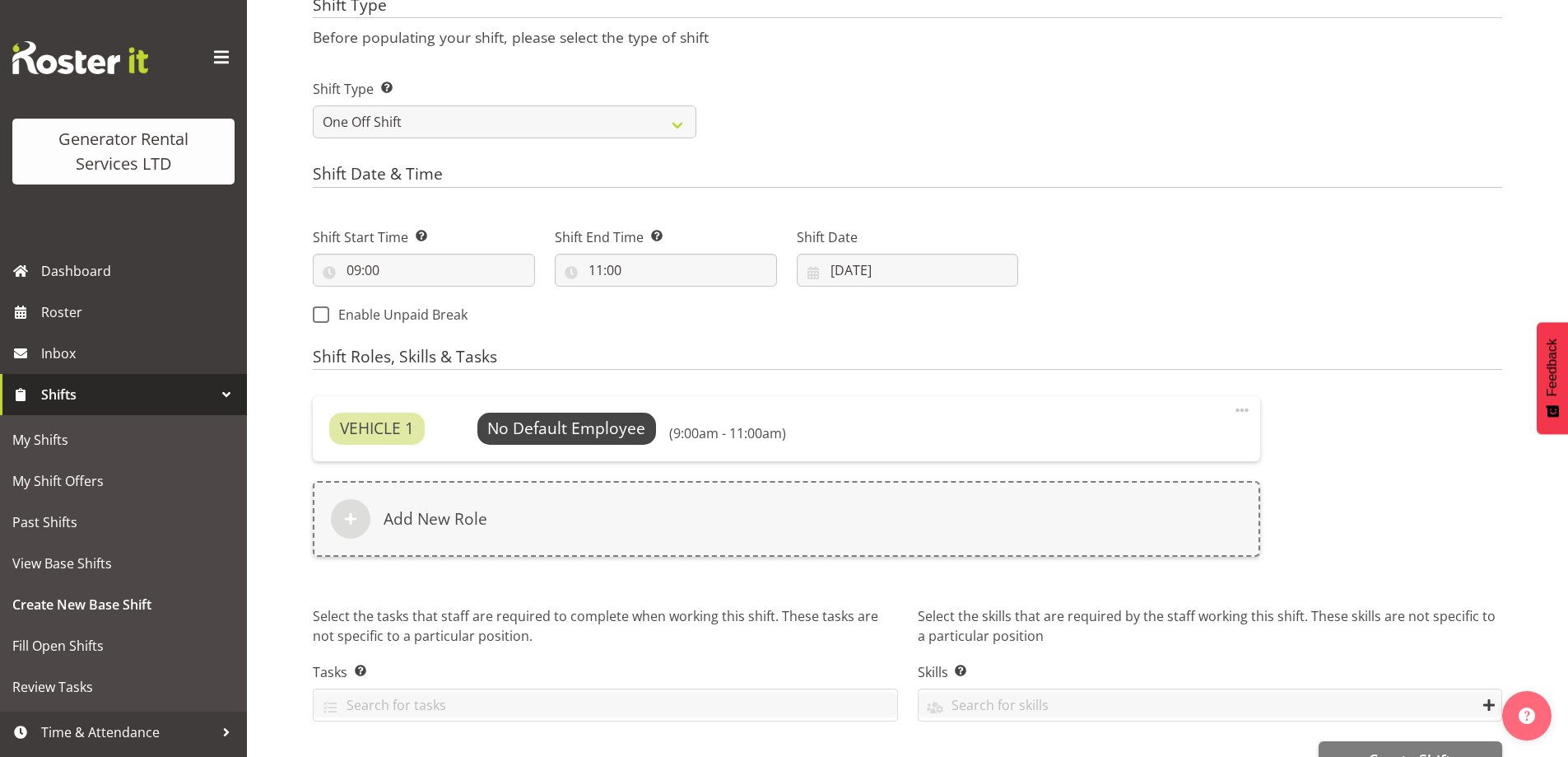
scroll to position [747, 0]
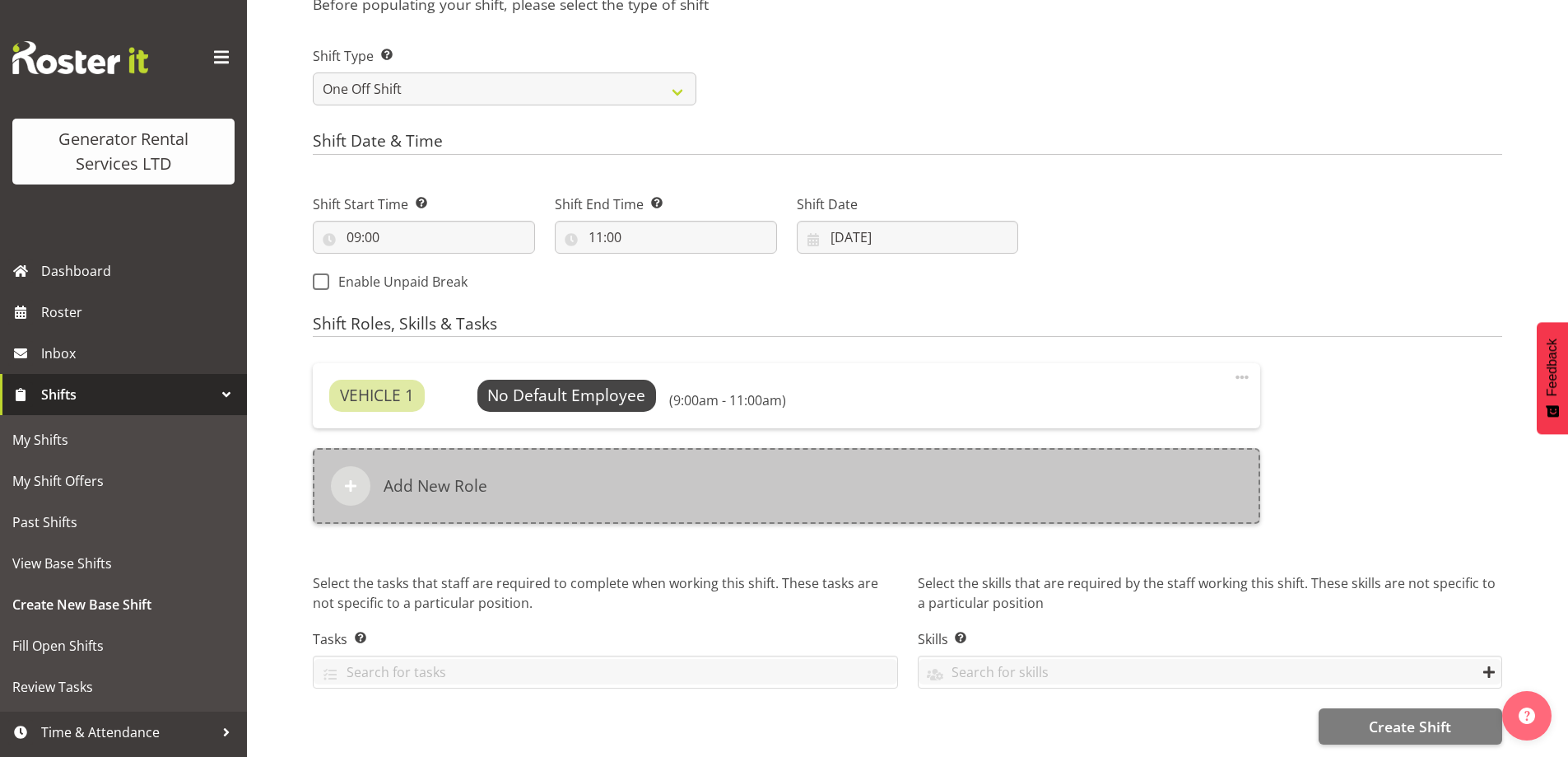
click at [614, 487] on div "Add New Role" at bounding box center [786, 486] width 948 height 76
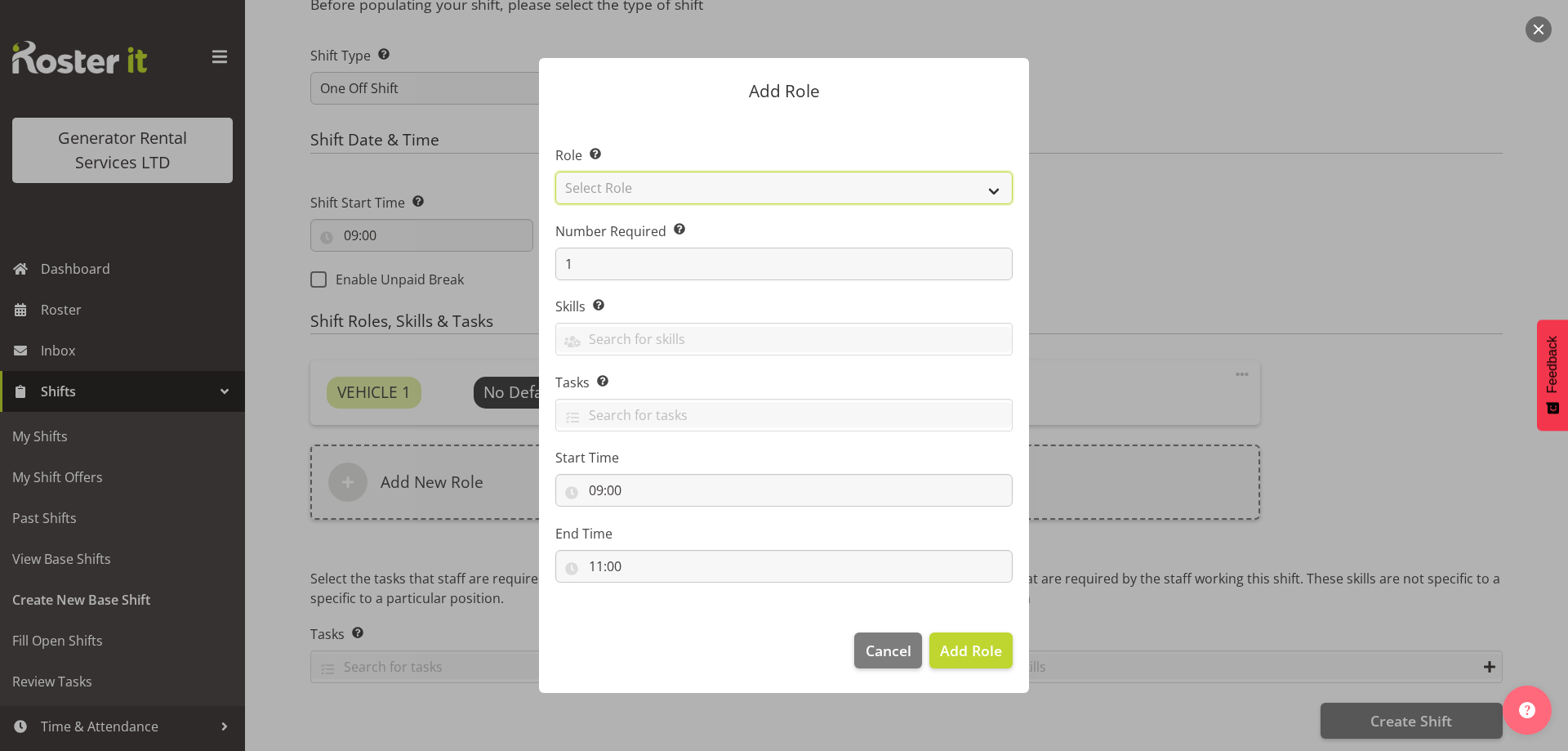
click at [678, 184] on select "Select Role Account Manager Electrician Engineering GM HSEQ manager MECH Mechan…" at bounding box center [784, 188] width 458 height 33
select select "20"
click at [555, 172] on select "Select Role Account Manager Electrician Engineering GM HSEQ manager MECH Mechan…" at bounding box center [784, 188] width 458 height 33
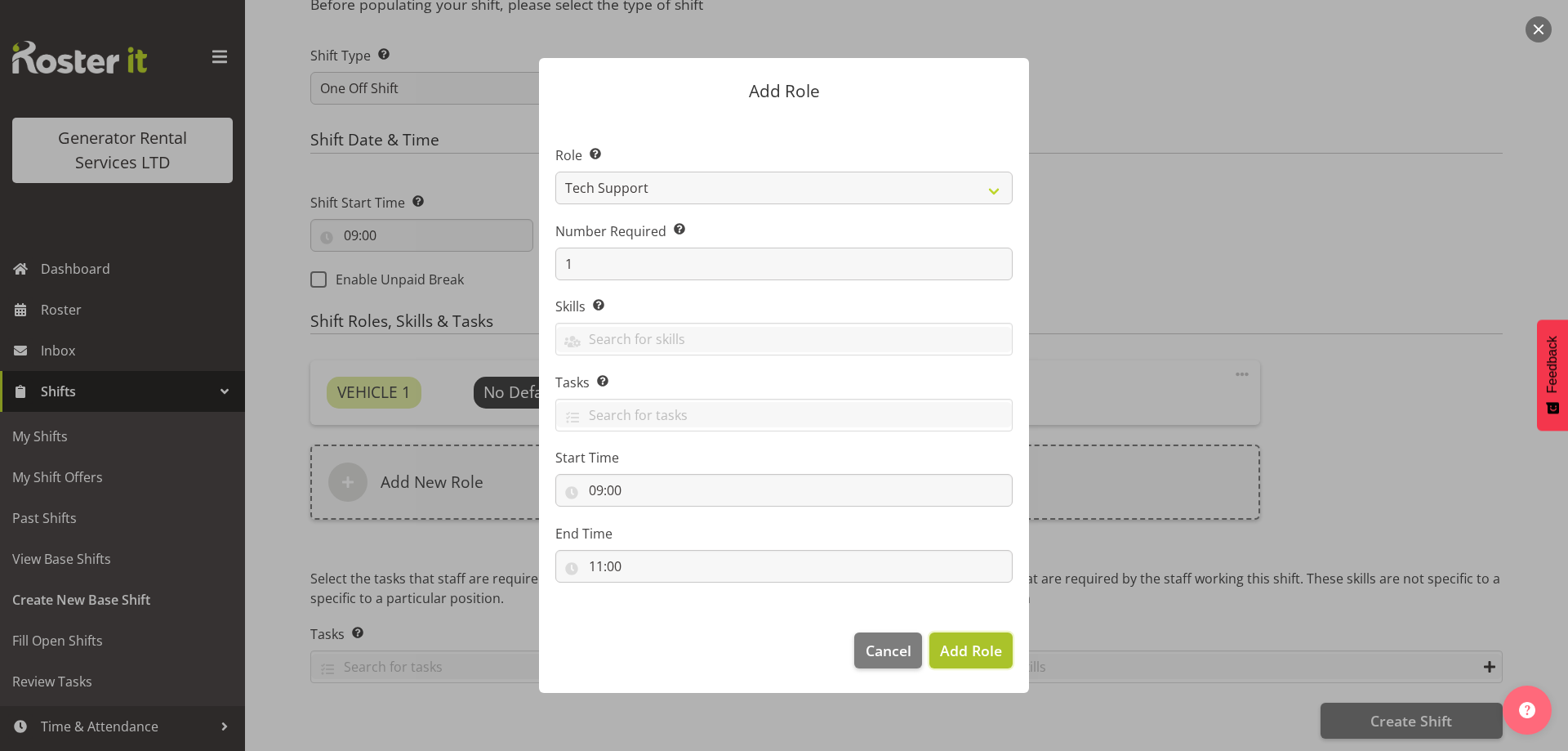
click at [976, 653] on span "Add Role" at bounding box center [971, 650] width 62 height 20
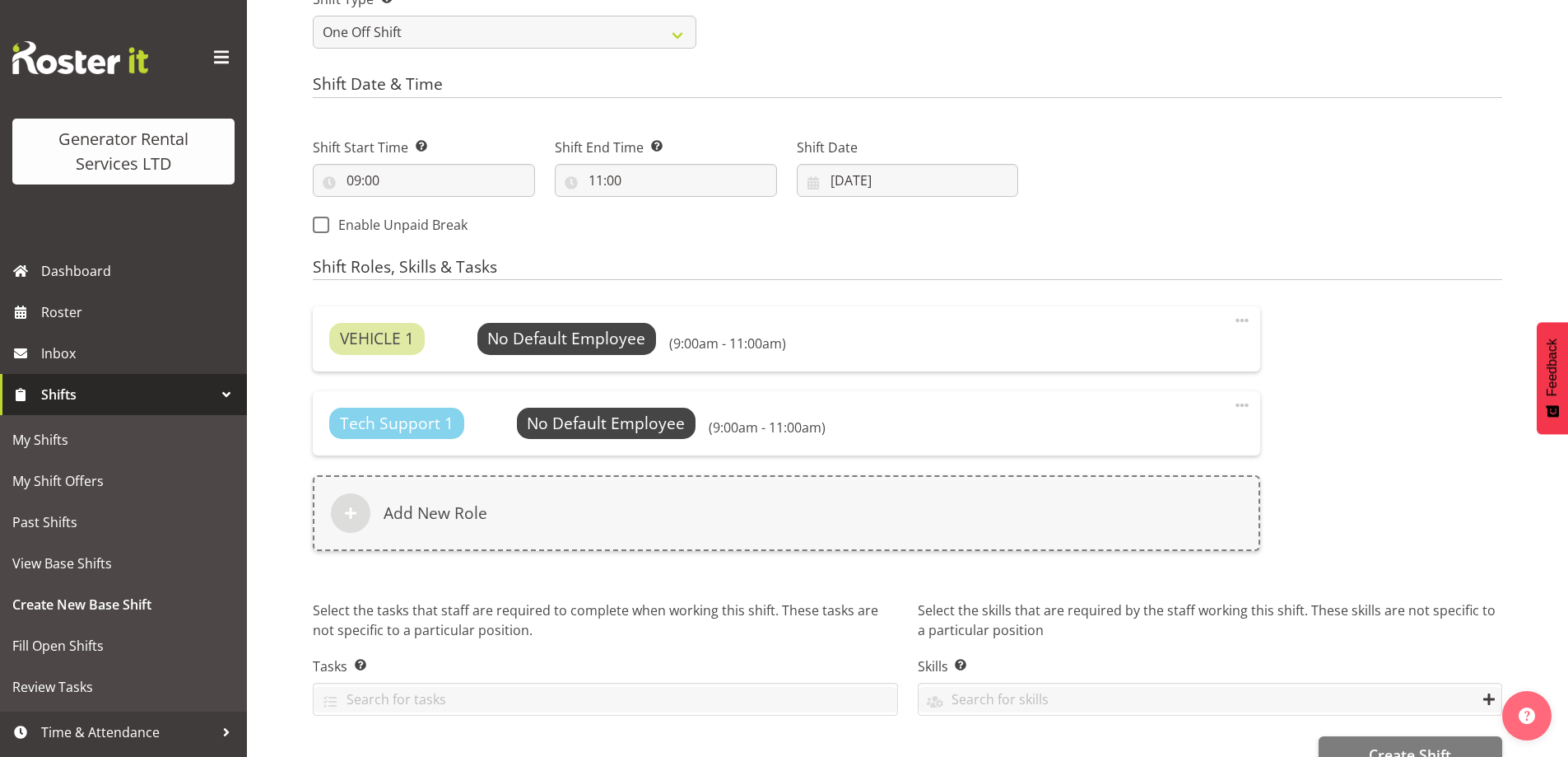
scroll to position [832, 0]
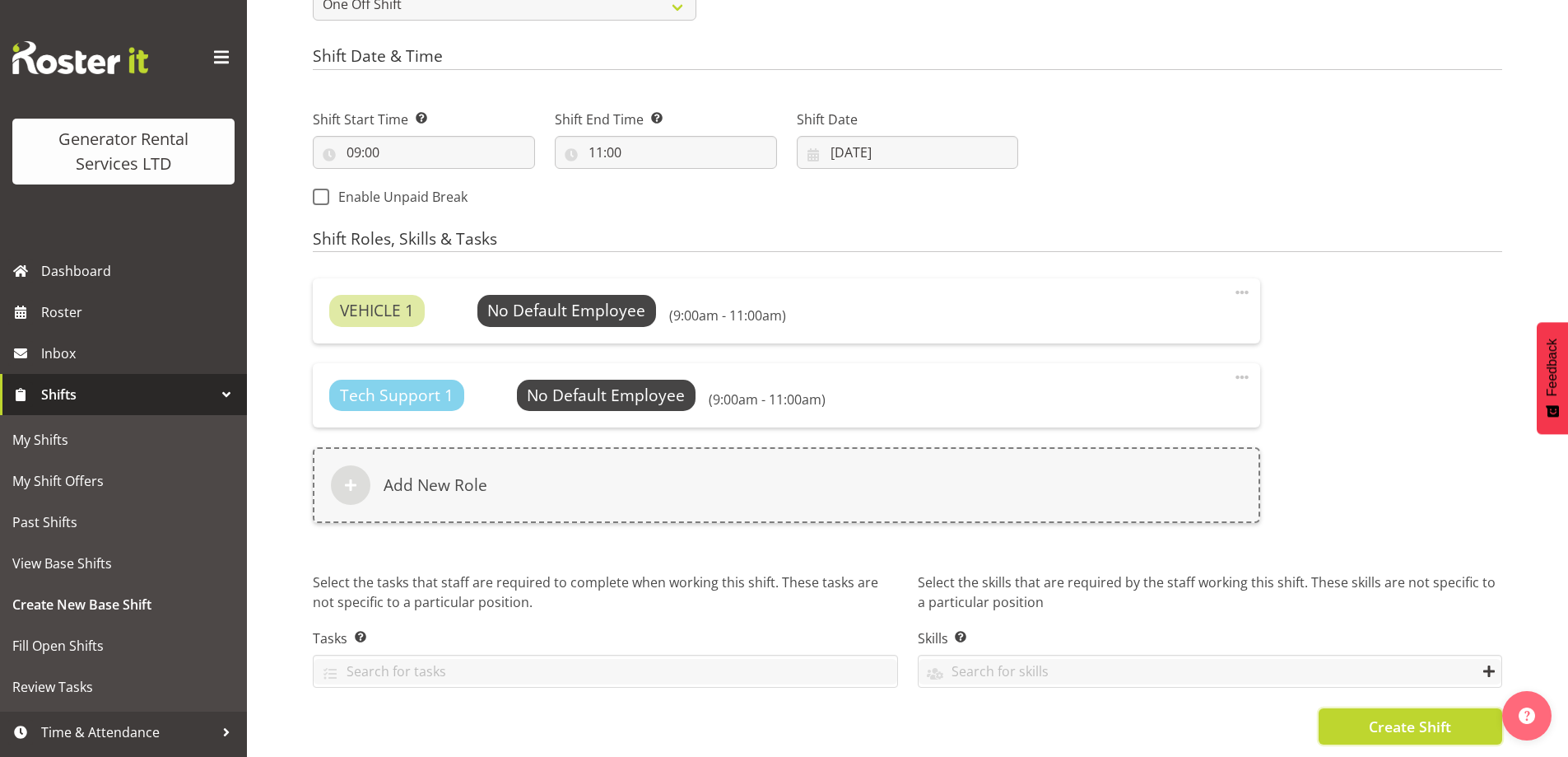
click at [1357, 709] on button "Create Shift" at bounding box center [1411, 727] width 184 height 36
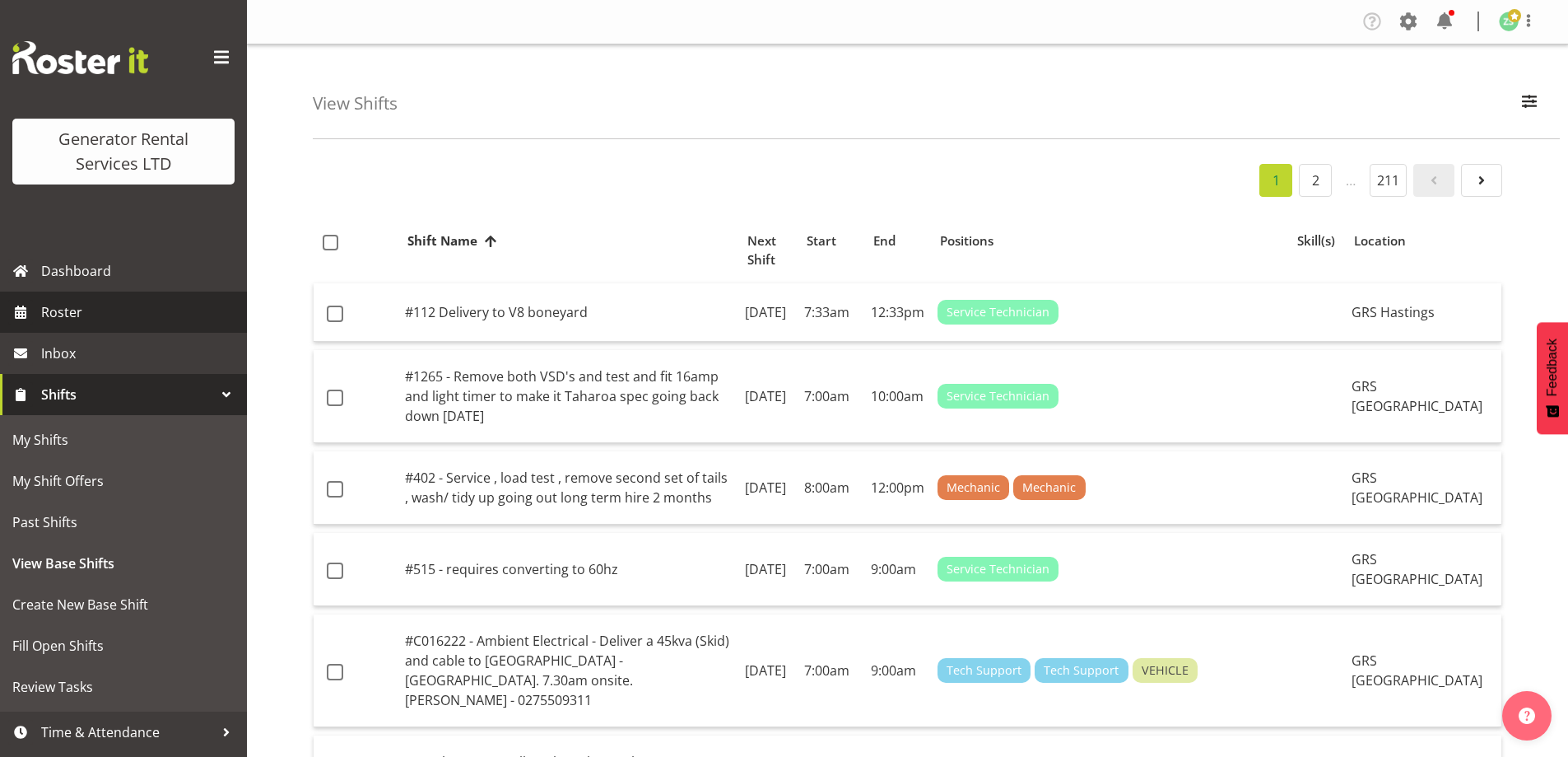
click at [122, 321] on span "Roster" at bounding box center [139, 312] width 198 height 25
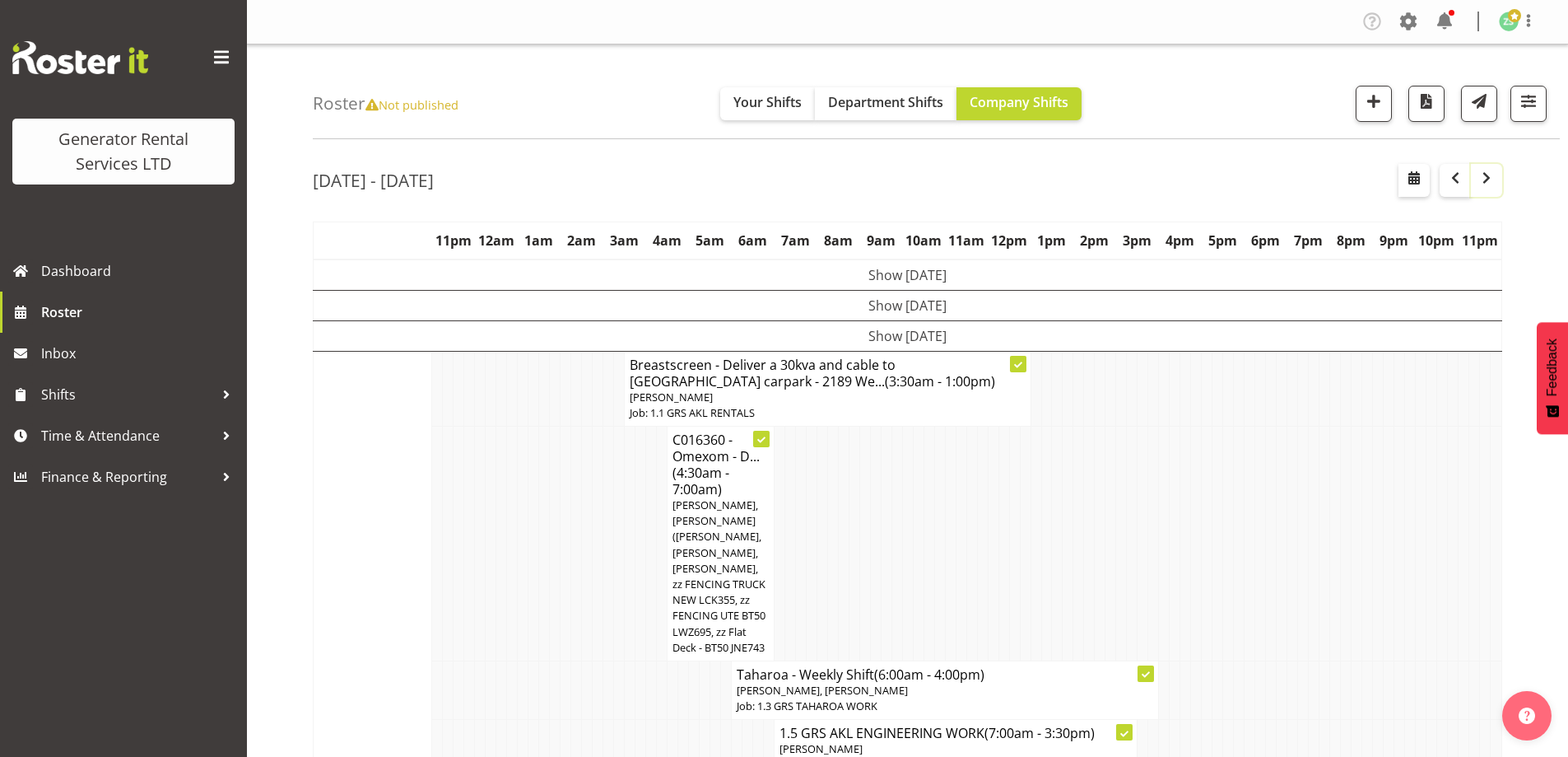
click at [1489, 176] on span "button" at bounding box center [1487, 177] width 20 height 20
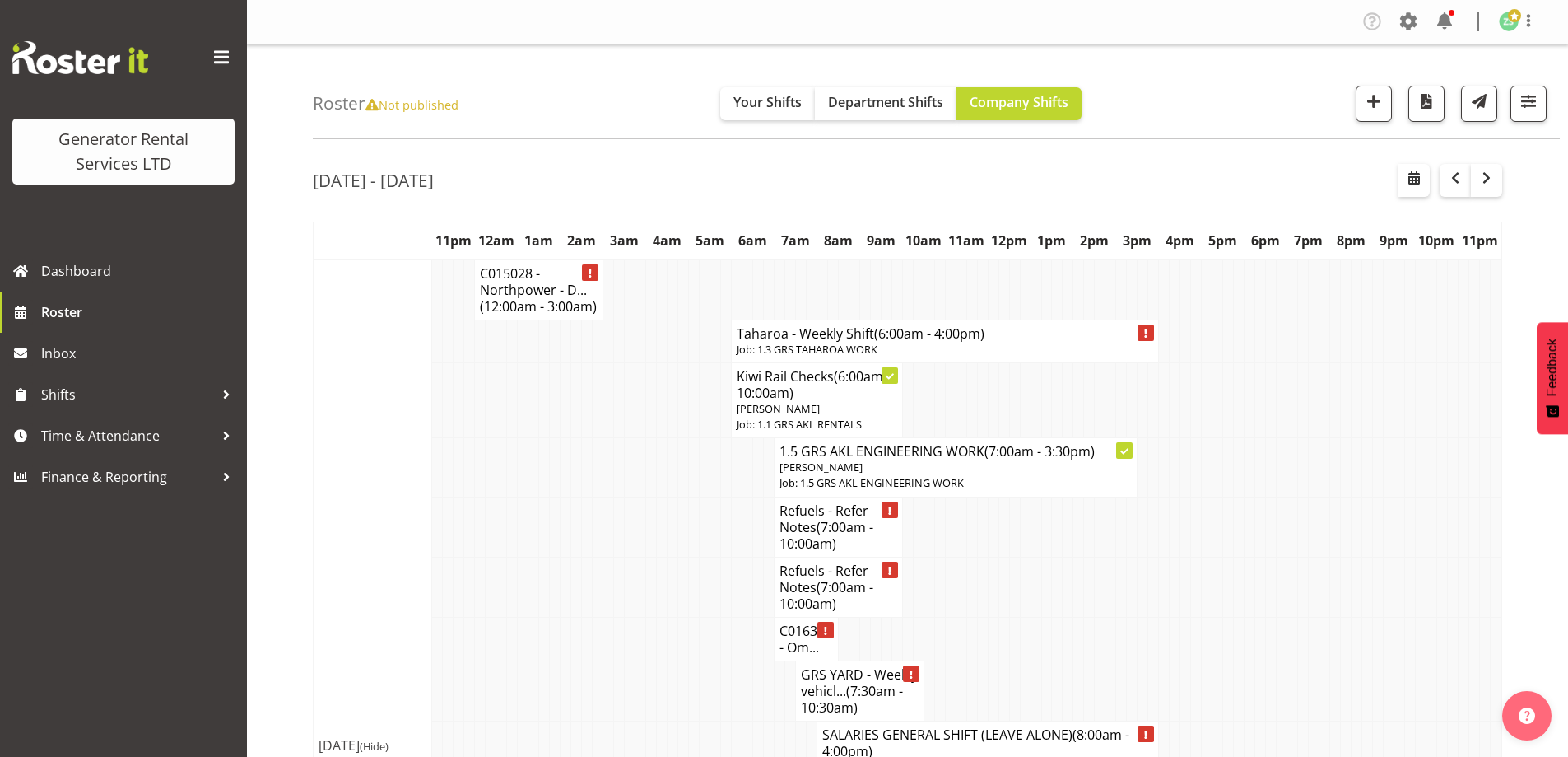
click at [368, 573] on td "Mon 13th Oct 2025 (Hide)" at bounding box center [372, 746] width 118 height 972
click at [555, 507] on td at bounding box center [555, 526] width 10 height 60
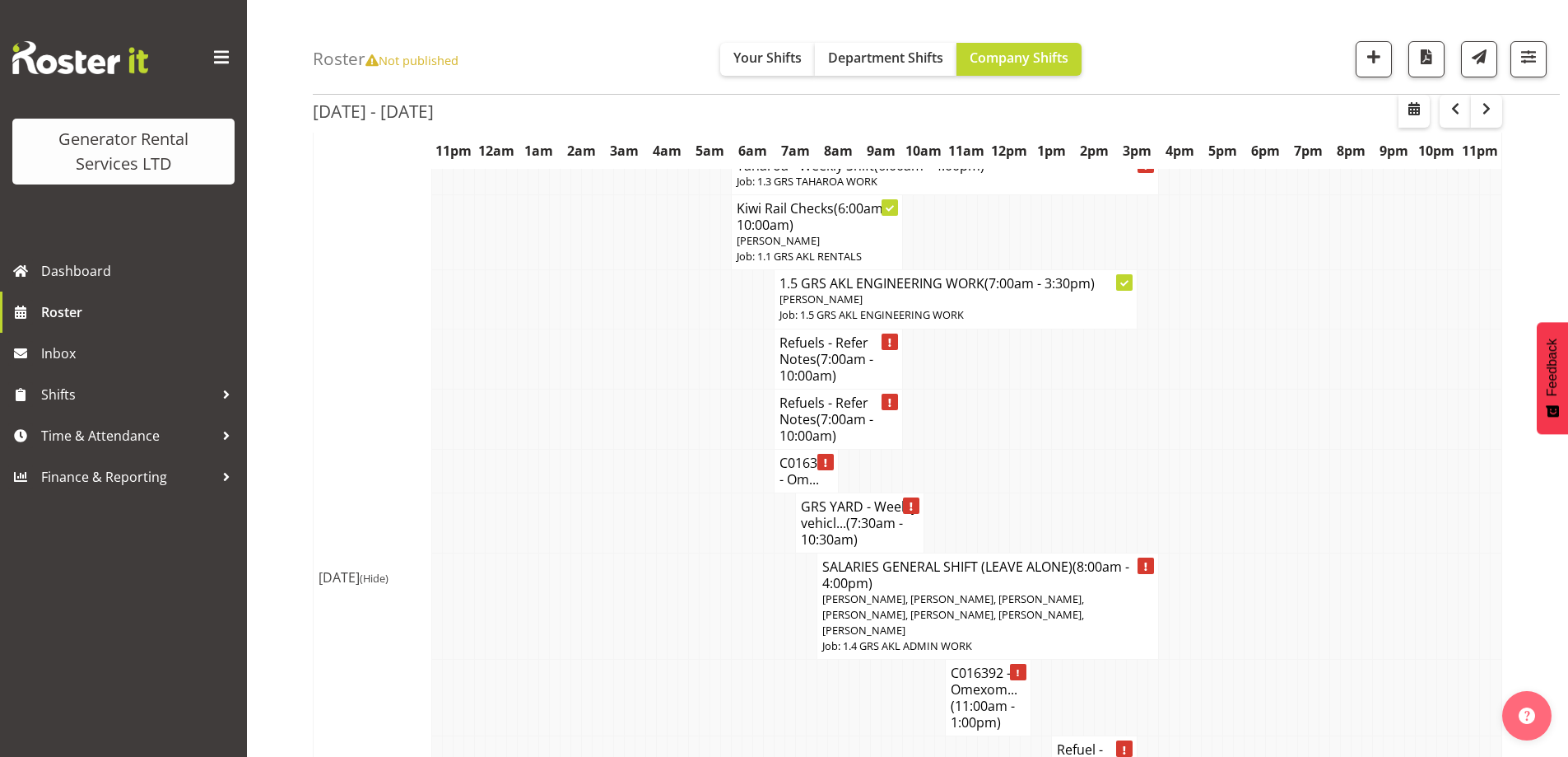
scroll to position [165, 0]
click at [1367, 61] on span "button" at bounding box center [1374, 57] width 22 height 22
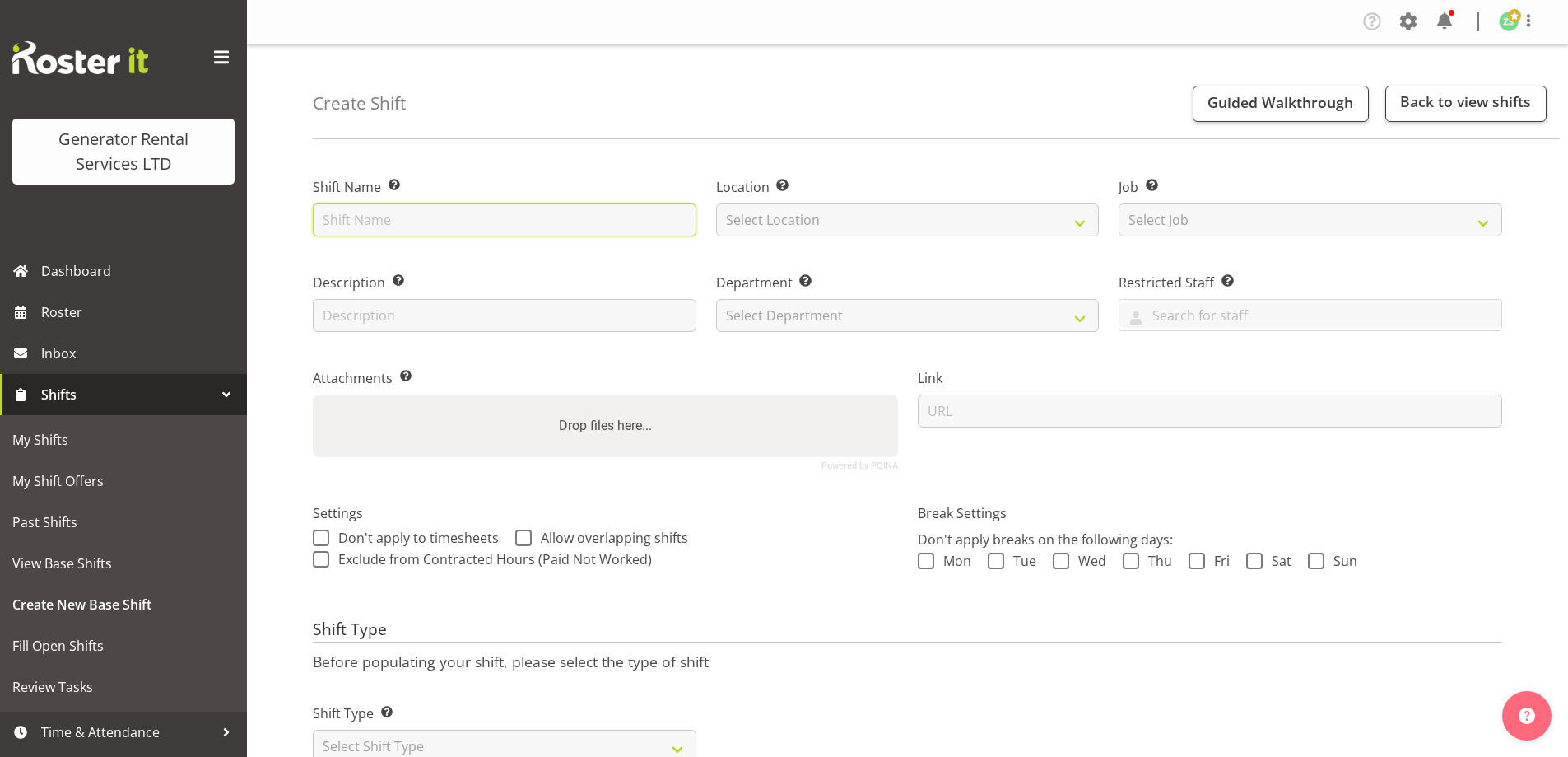
click at [644, 221] on input "text" at bounding box center [504, 220] width 383 height 33
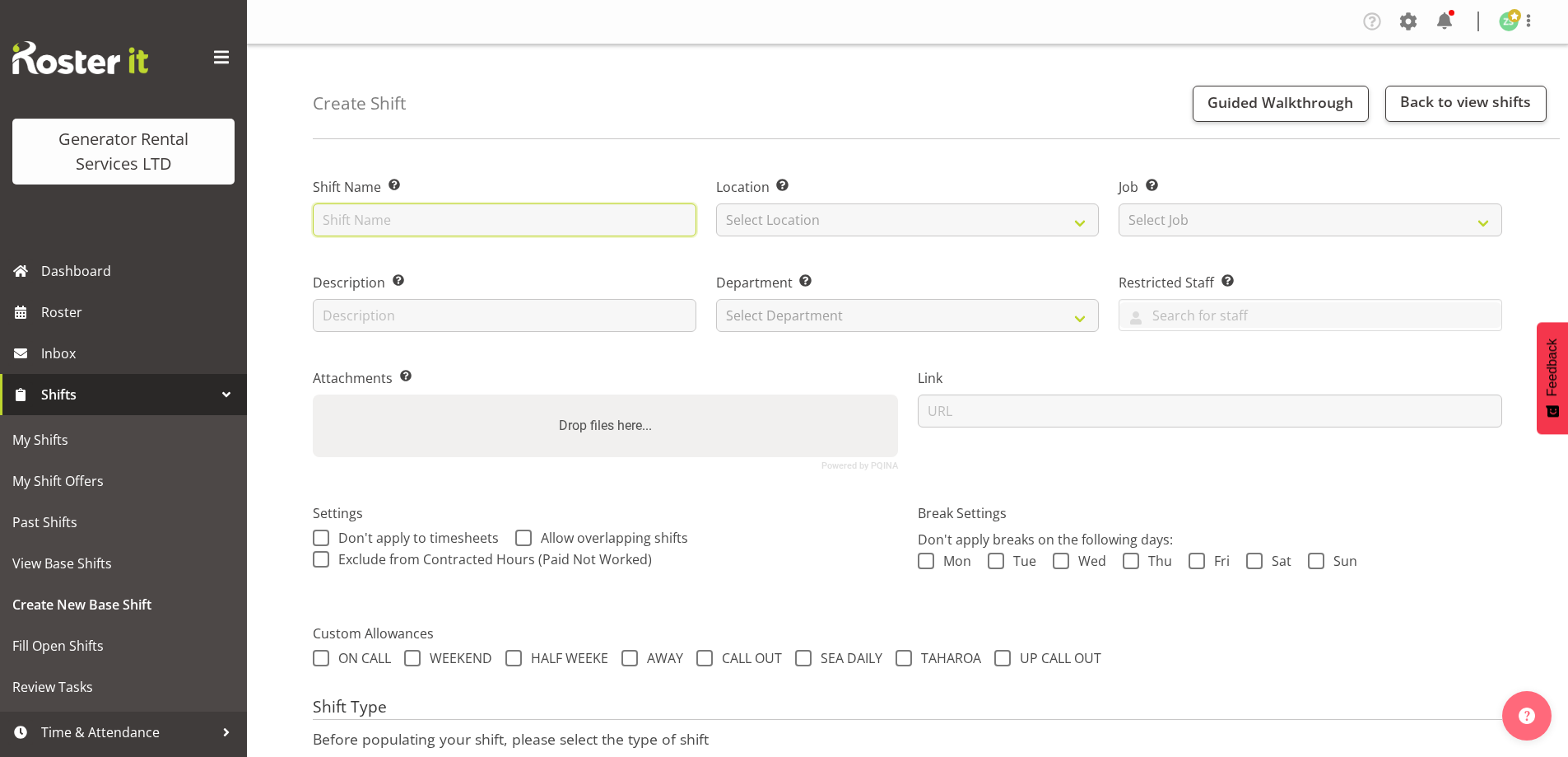
click at [421, 220] on input "text" at bounding box center [504, 220] width 383 height 33
type input "Aotea"
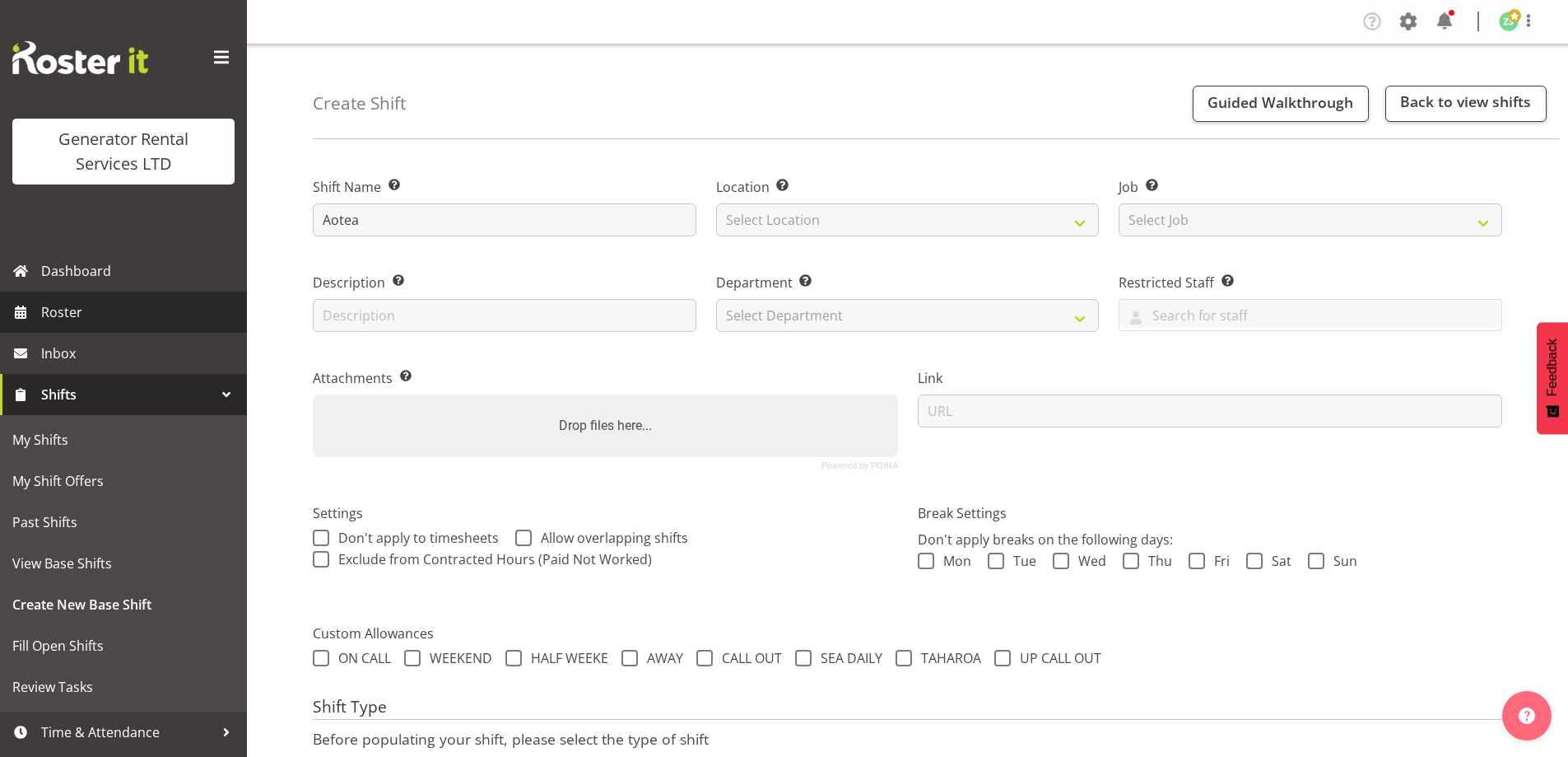
click at [67, 298] on link "Roster" at bounding box center [123, 312] width 247 height 41
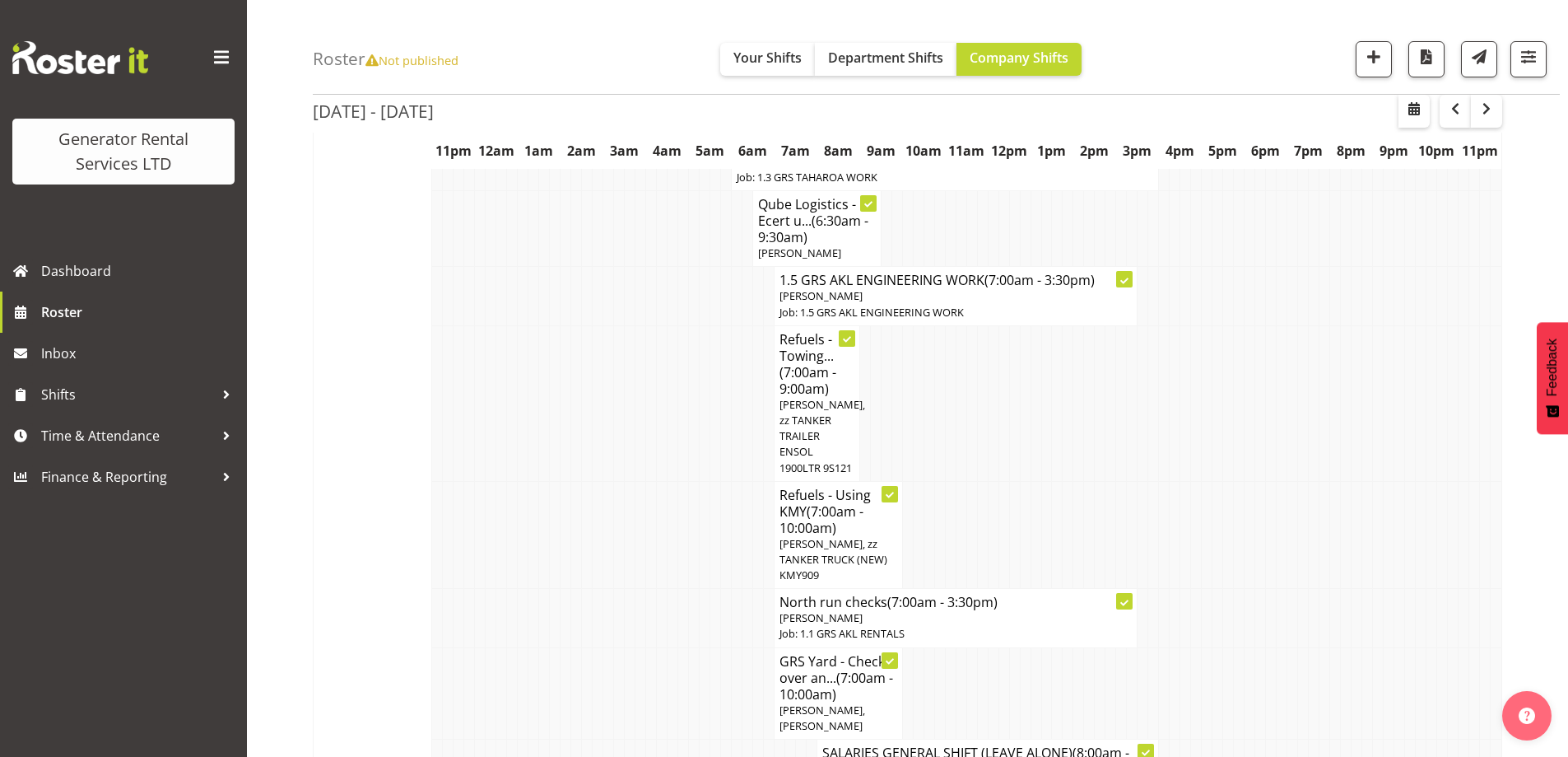
scroll to position [2636, 0]
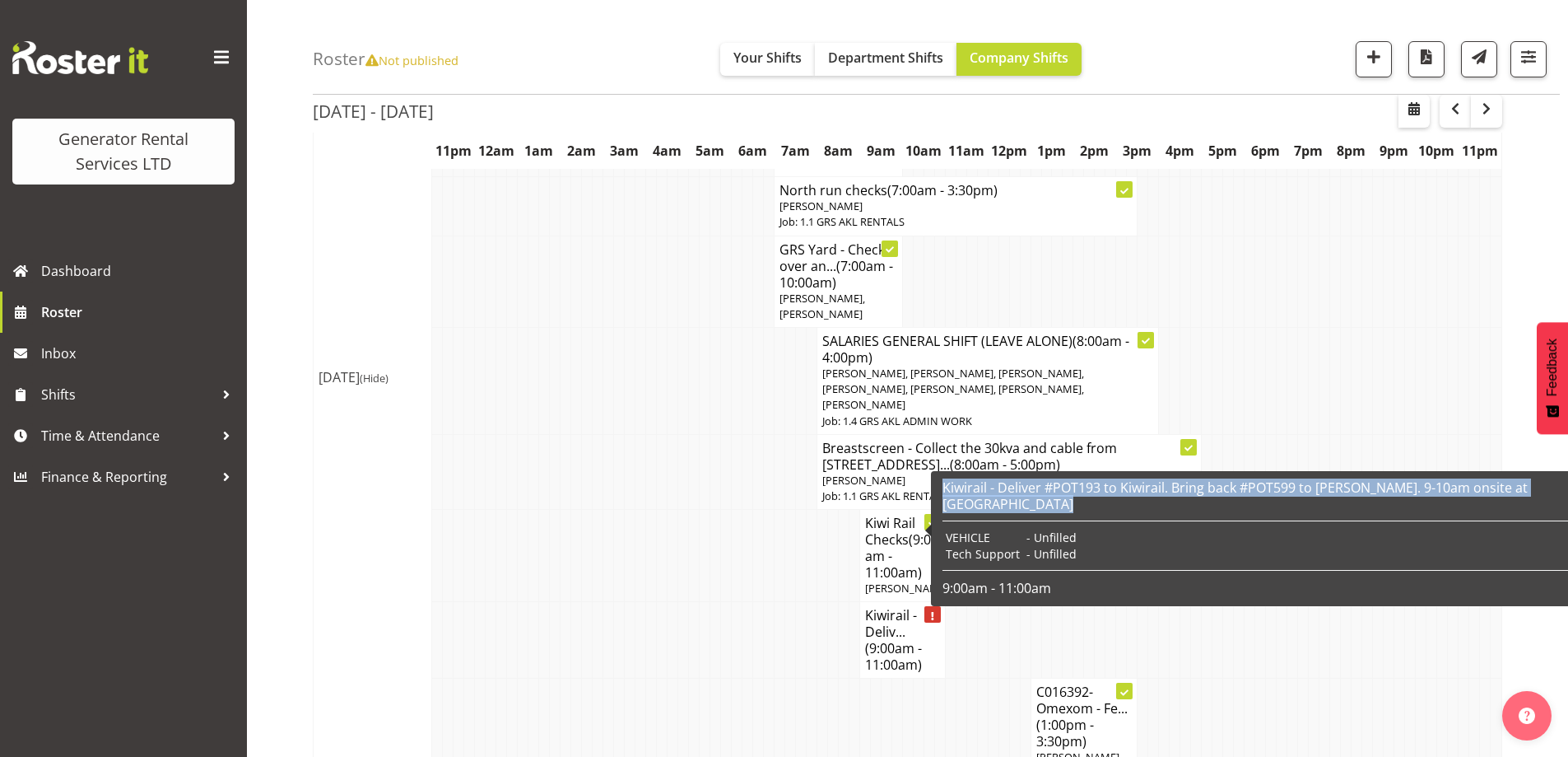
click at [937, 501] on div "Kiwirail - Deliver #POT193 to Kiwirail. Bring back #POT599 to [PERSON_NAME]. 9-…" at bounding box center [1259, 538] width 658 height 135
copy h6 "Kiwirail - Deliver #POT193 to Kiwirail. Bring back #POT599 to [PERSON_NAME]. 9-…"
